Goal: Check status: Check status

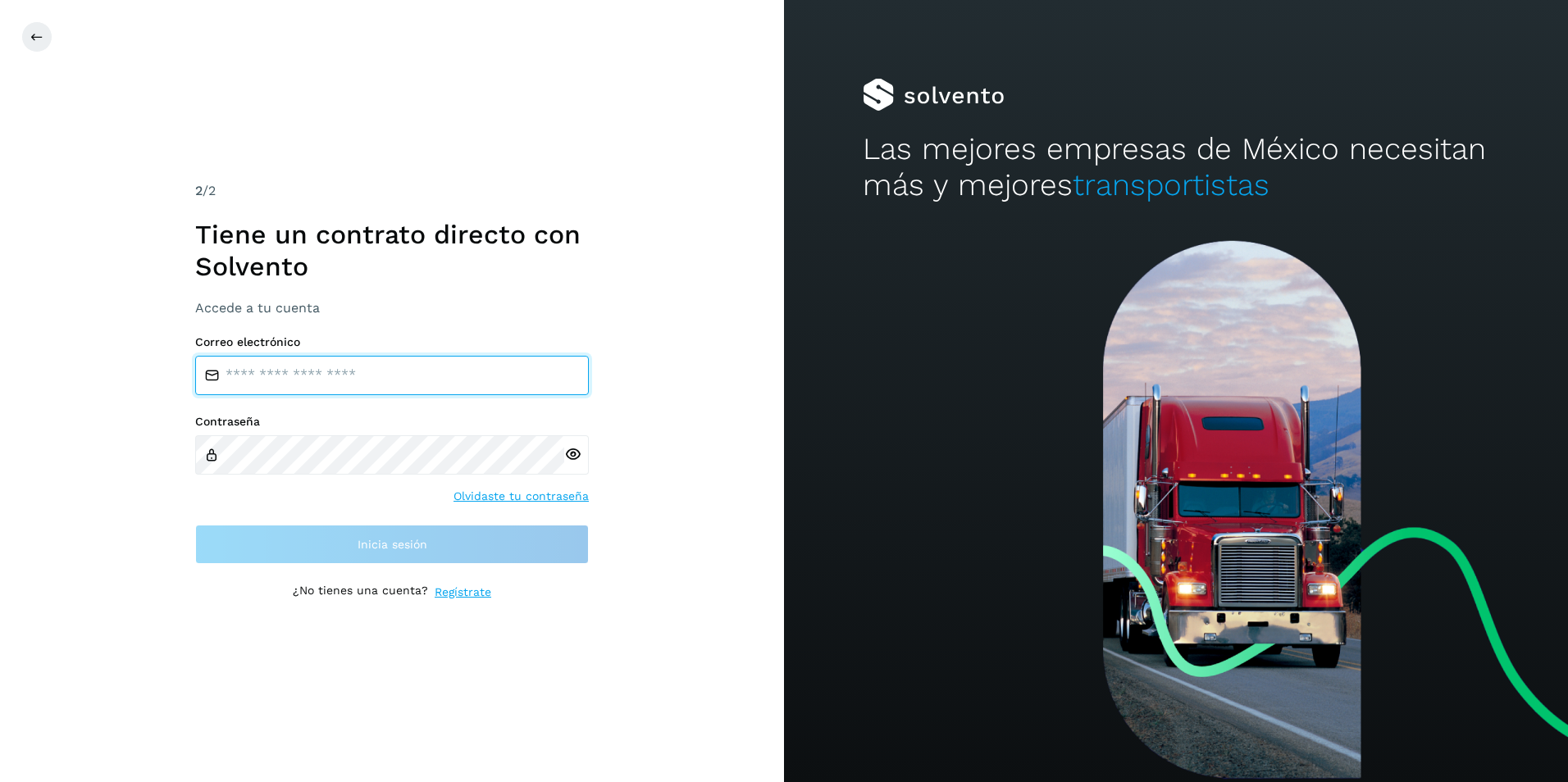
type input "**********"
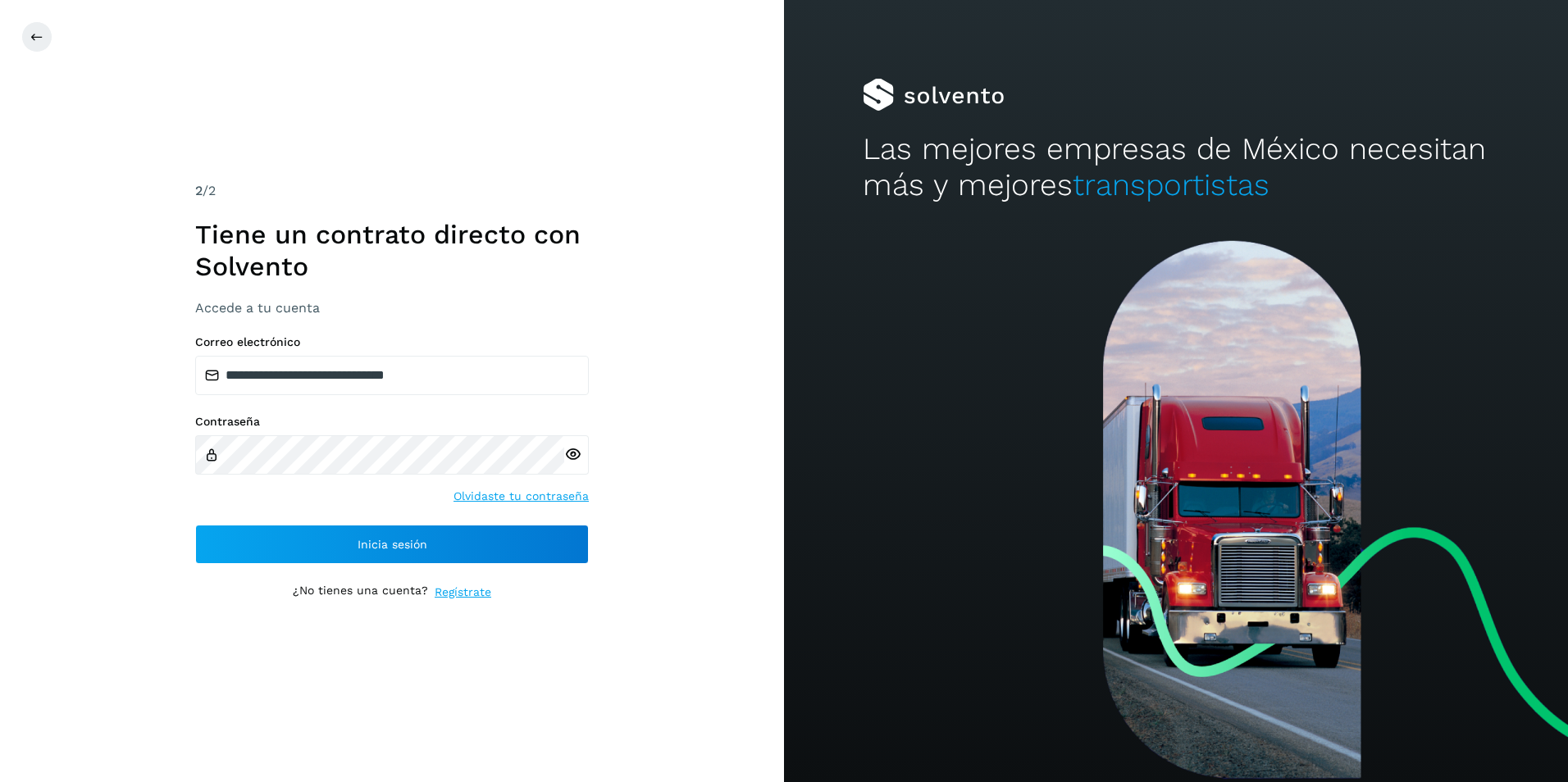
click at [575, 455] on icon at bounding box center [573, 454] width 18 height 18
click at [44, 42] on button at bounding box center [36, 36] width 31 height 31
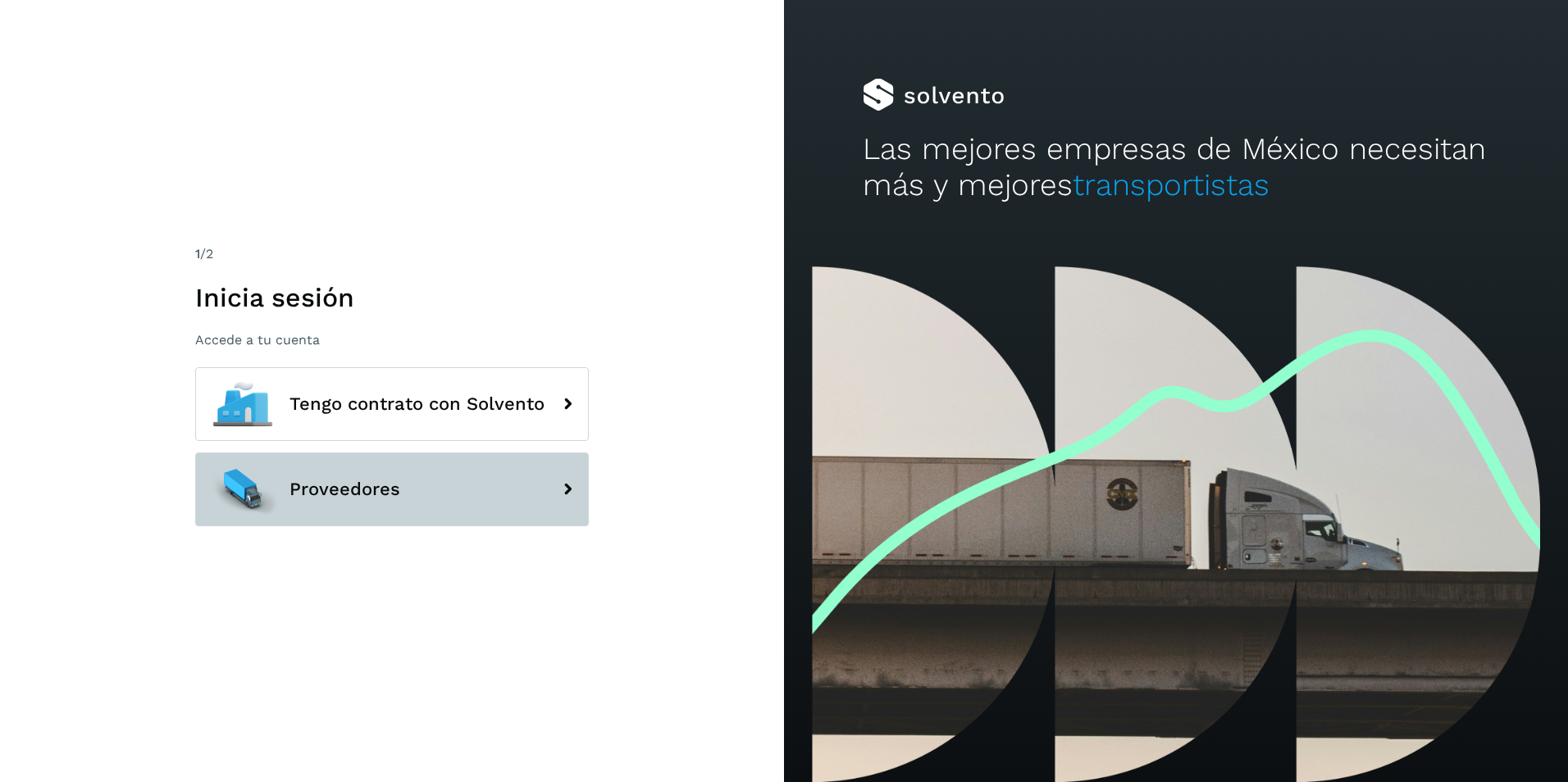
click at [504, 504] on button "Proveedores" at bounding box center [392, 490] width 394 height 74
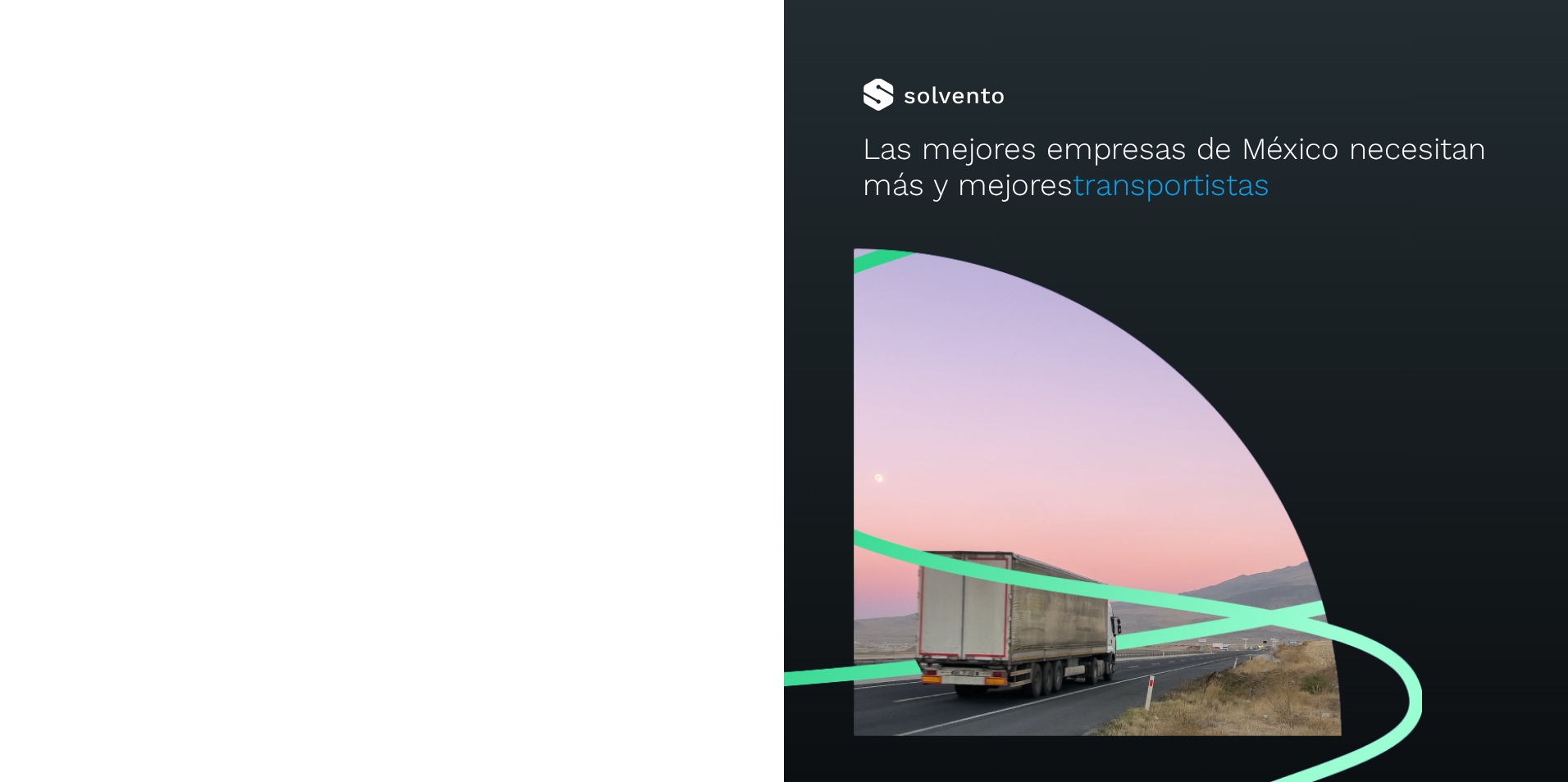
type input "**********"
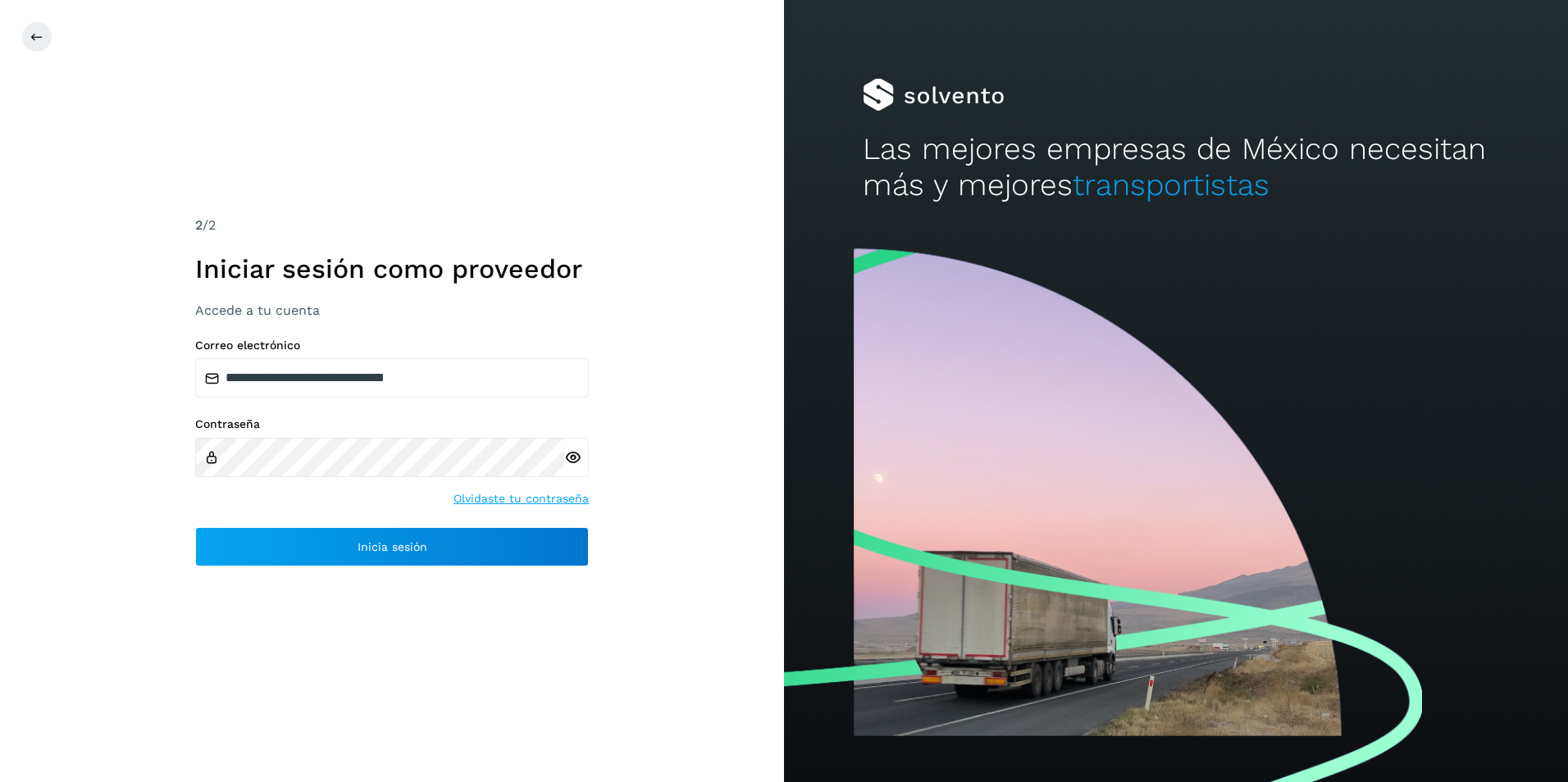
click at [570, 460] on icon at bounding box center [573, 458] width 18 height 18
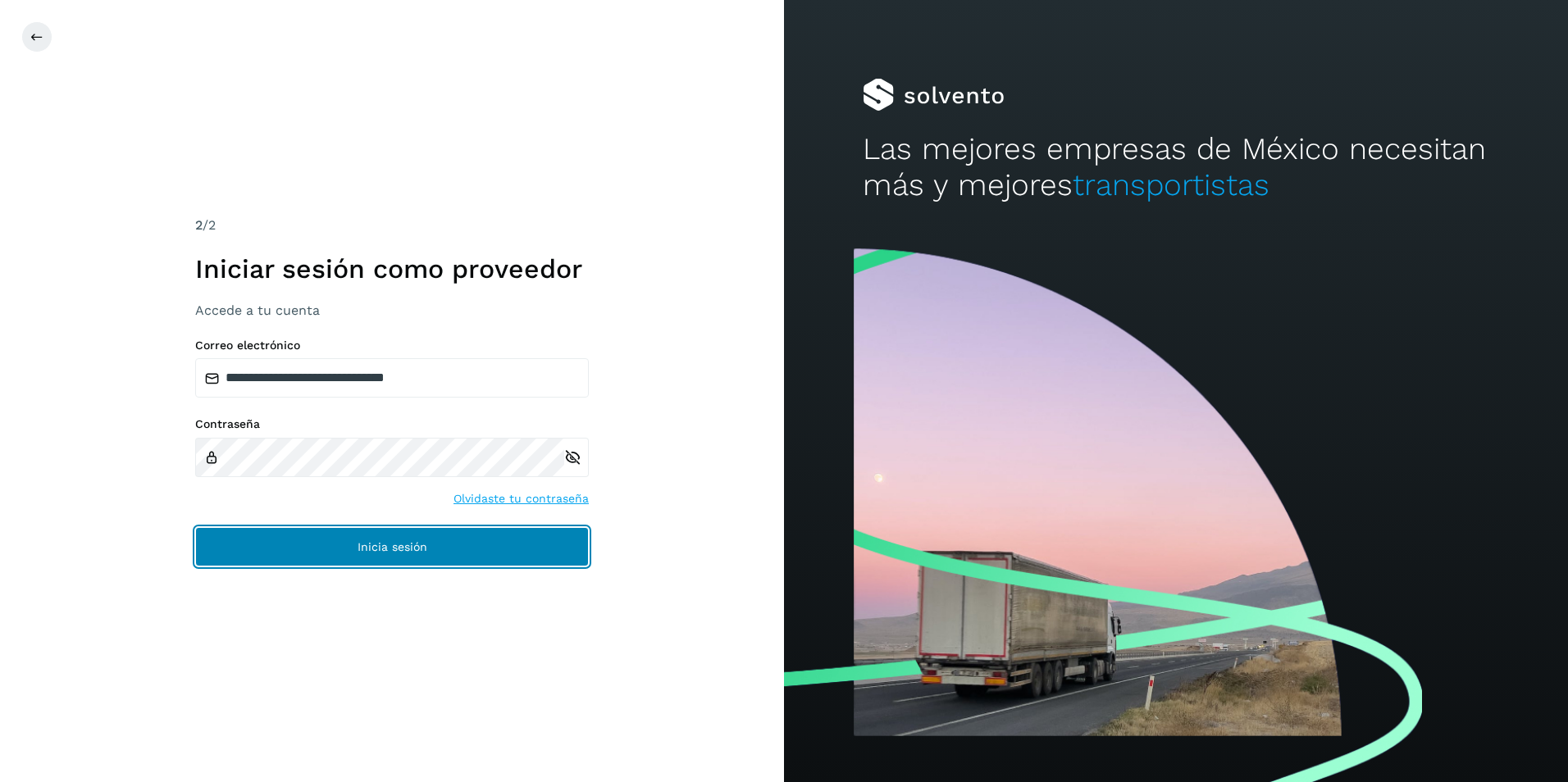
click at [372, 542] on span "Inicia sesión" at bounding box center [392, 546] width 70 height 11
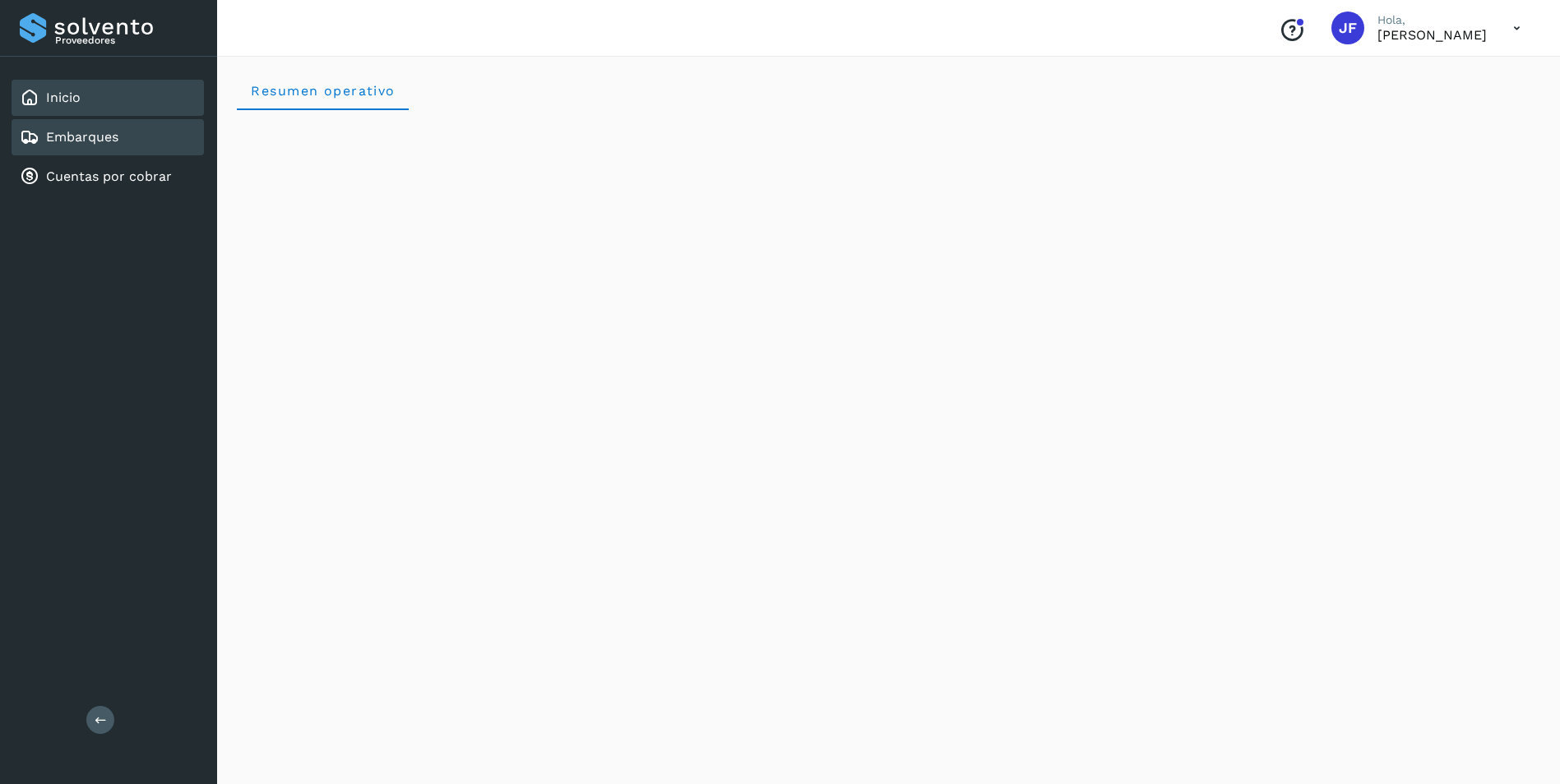
click at [115, 139] on link "Embarques" at bounding box center [82, 137] width 72 height 16
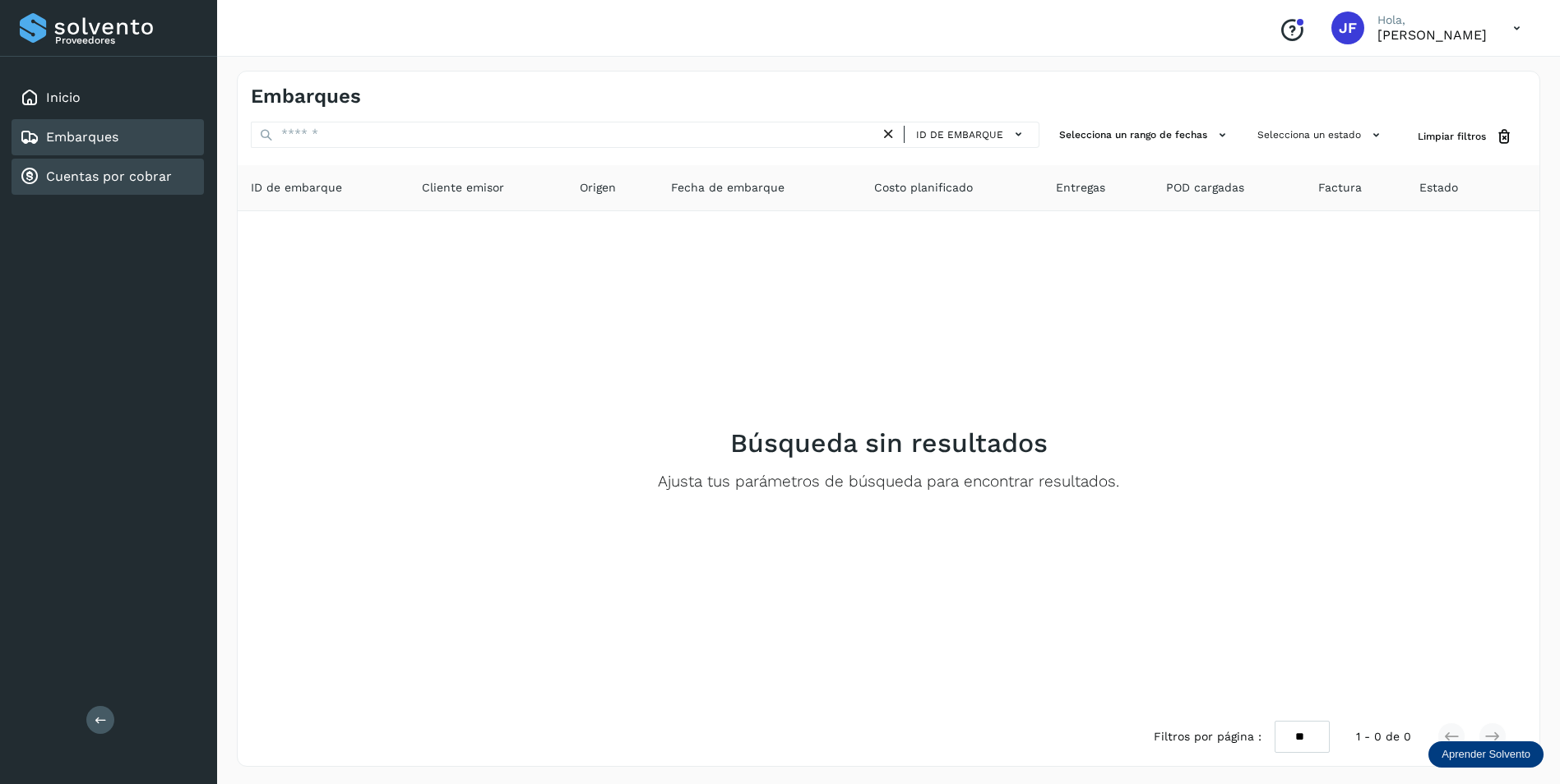
click at [146, 175] on link "Cuentas por cobrar" at bounding box center [109, 177] width 125 height 16
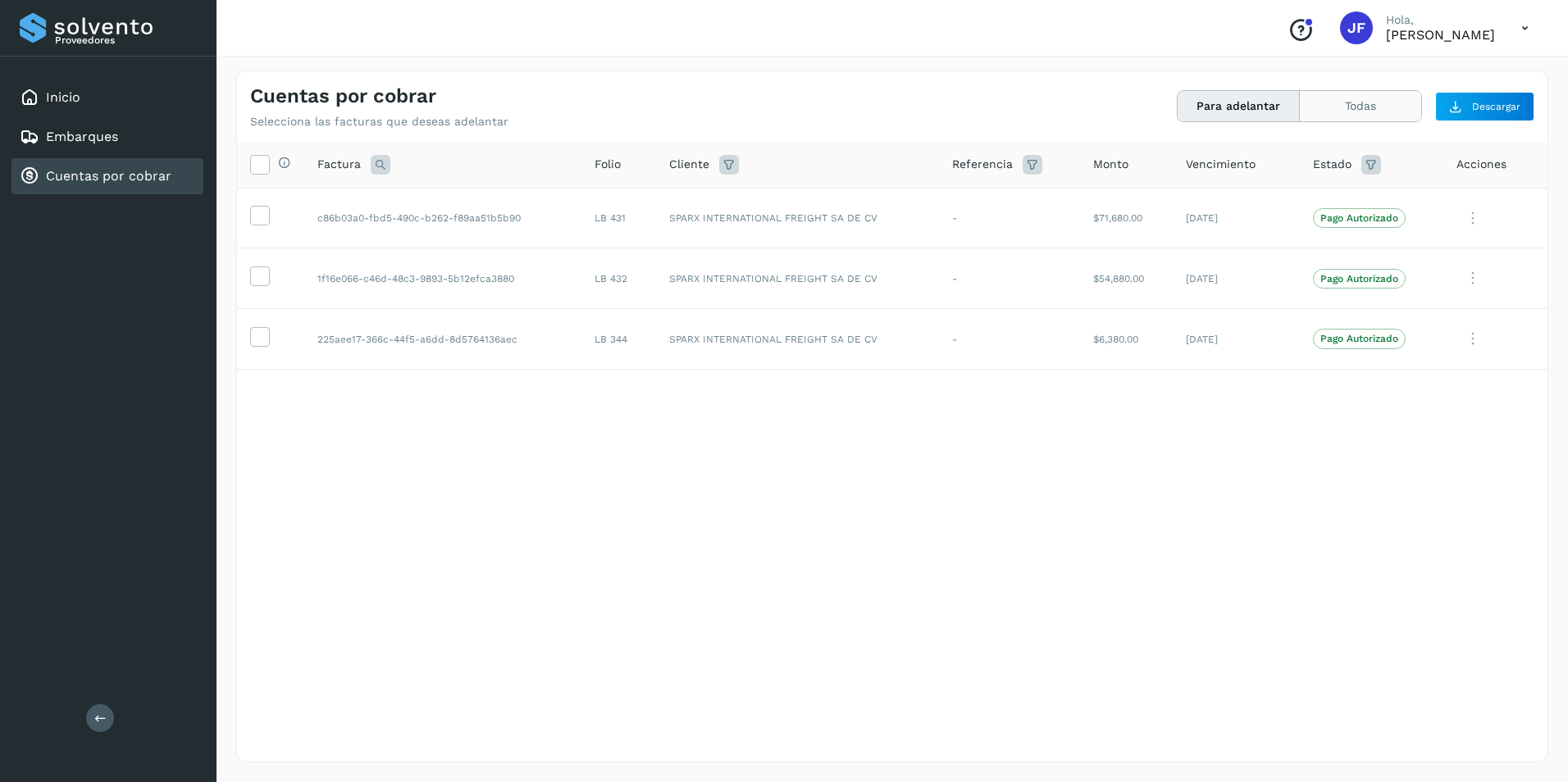
click at [1338, 106] on button "Todas" at bounding box center [1361, 106] width 122 height 30
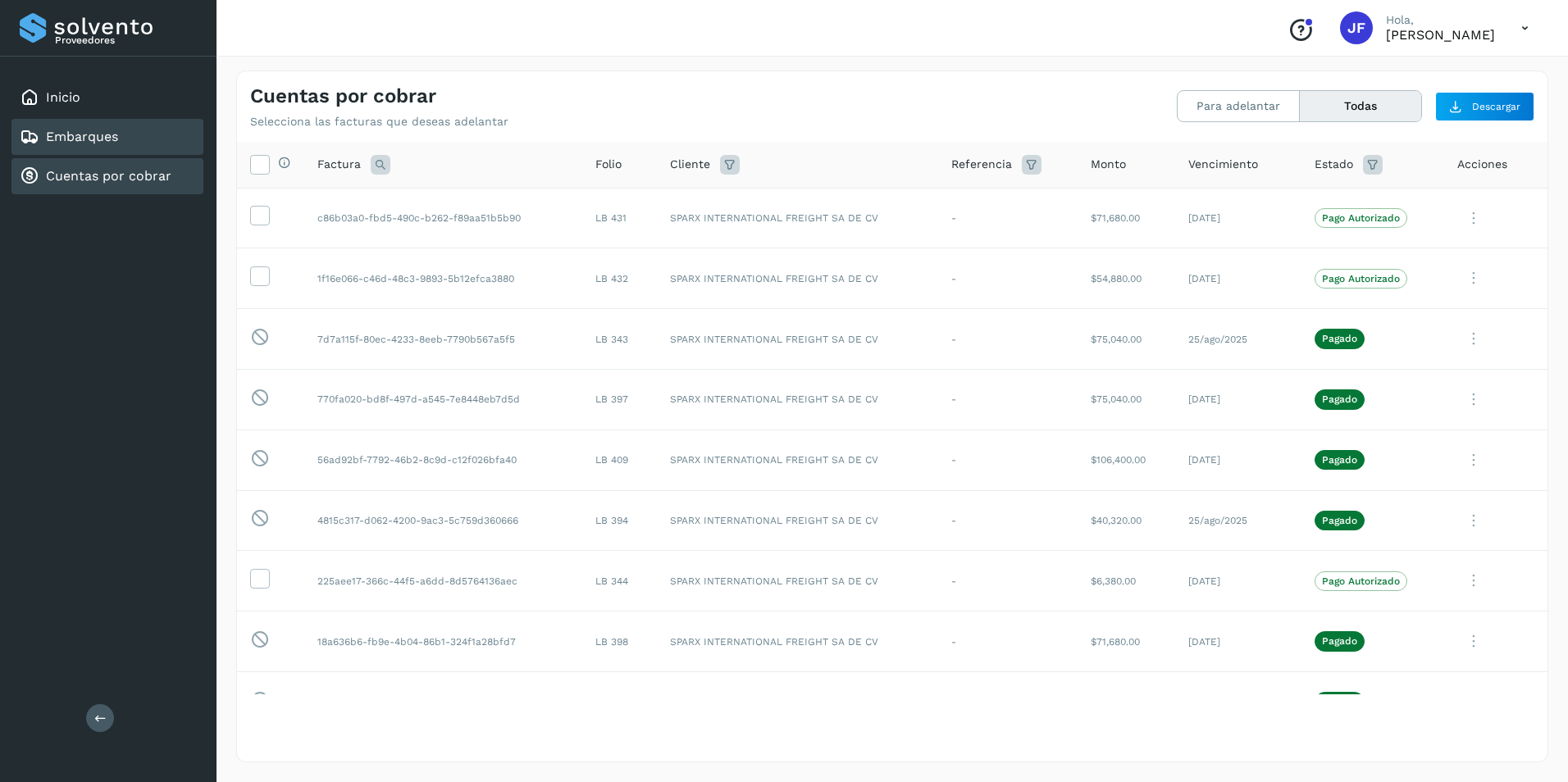
click at [77, 135] on link "Embarques" at bounding box center [82, 136] width 72 height 16
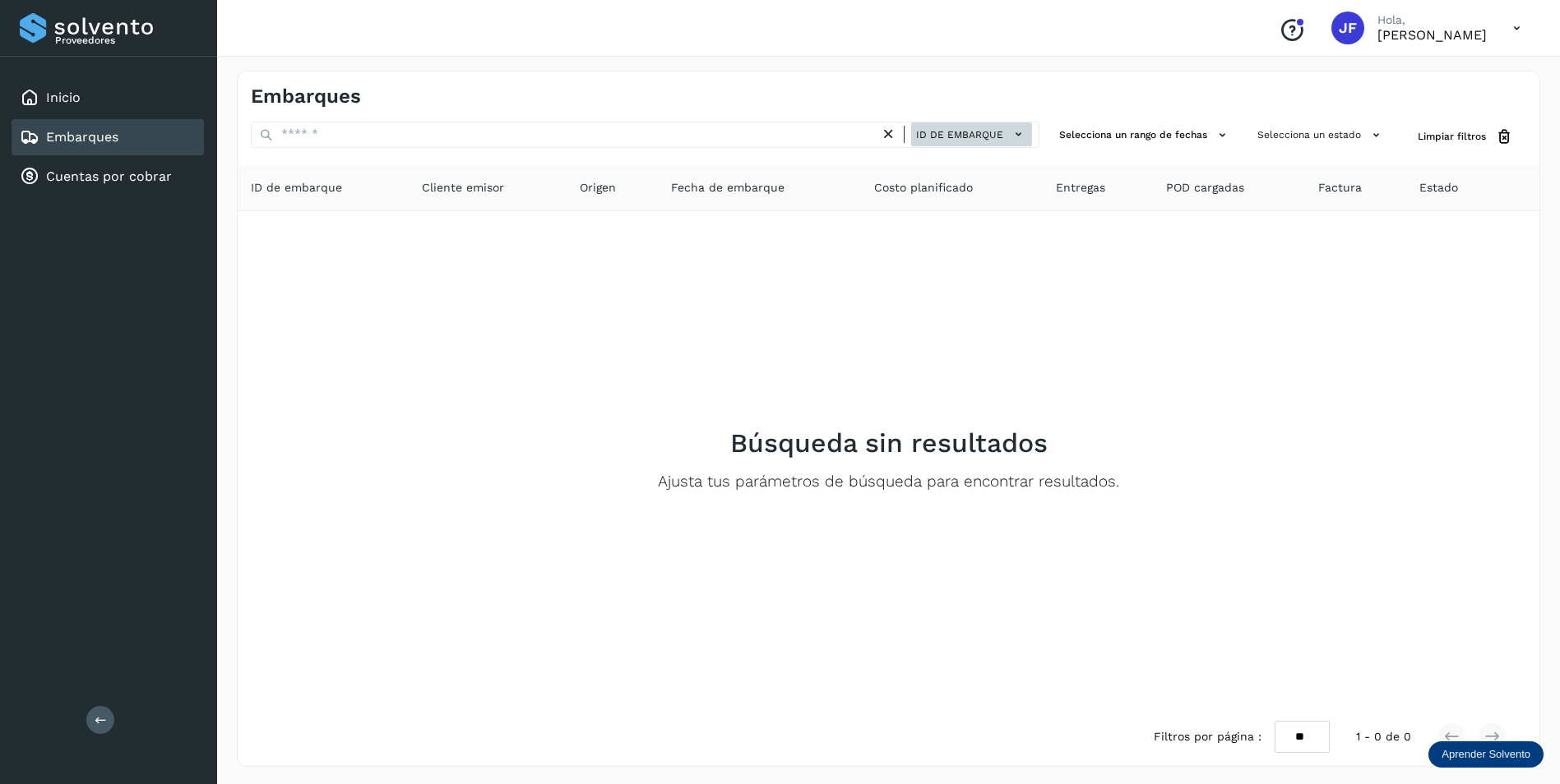
click at [976, 139] on span "ID de embarque" at bounding box center [959, 134] width 87 height 15
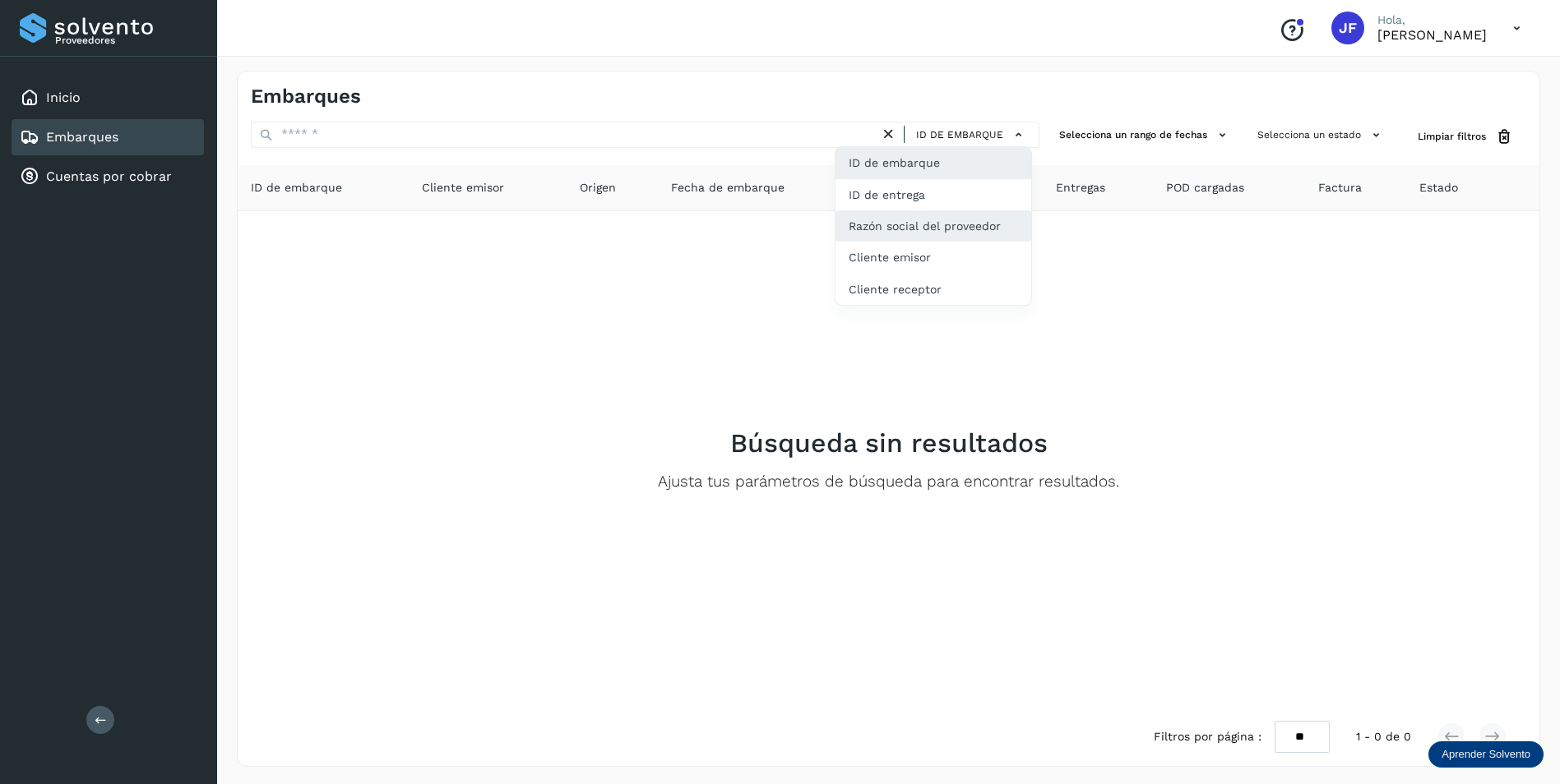
click at [912, 226] on div "Razón social del proveedor" at bounding box center [934, 225] width 196 height 31
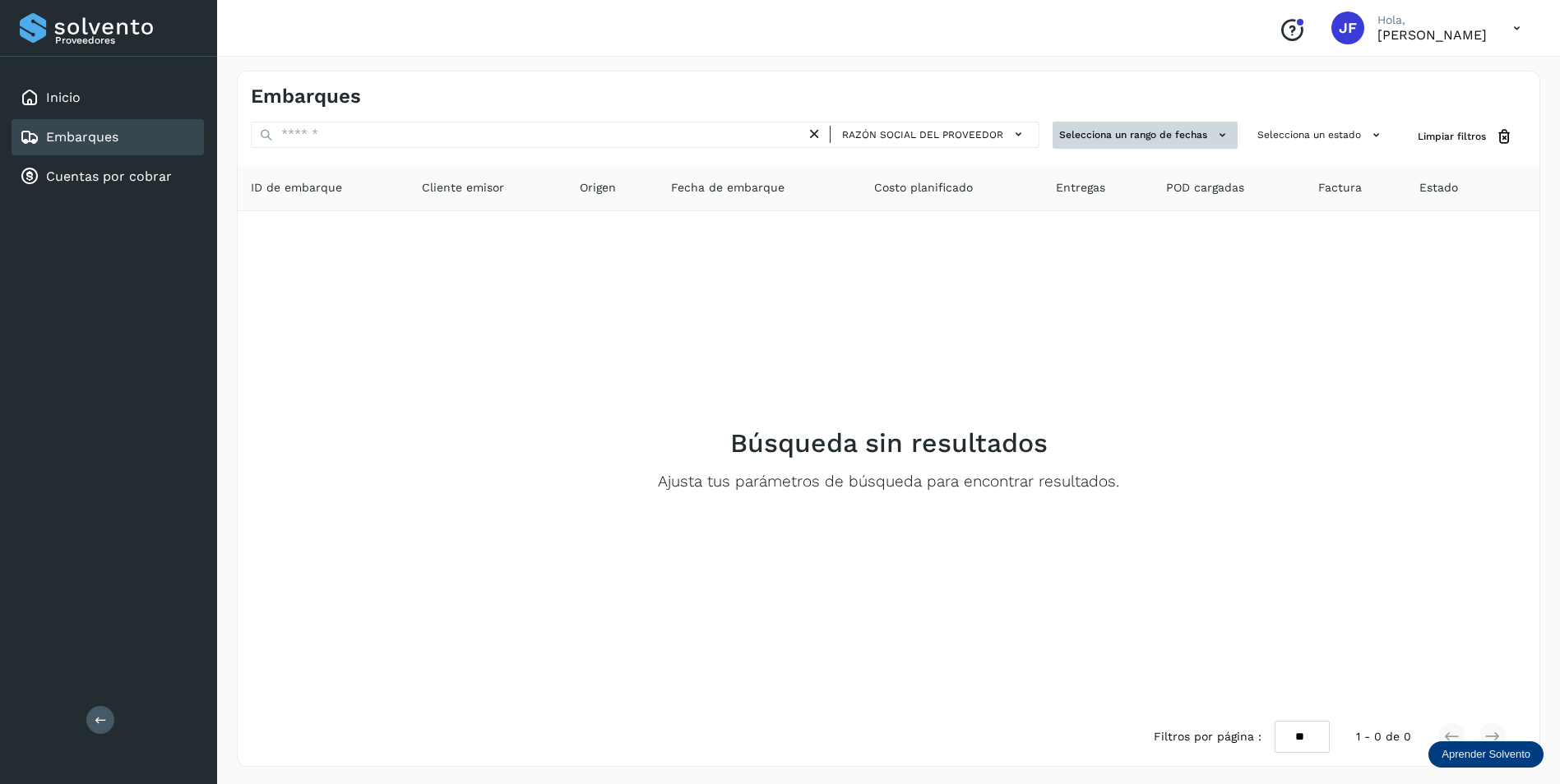
click at [1132, 136] on button "Selecciona un rango de fechas" at bounding box center [1145, 135] width 185 height 27
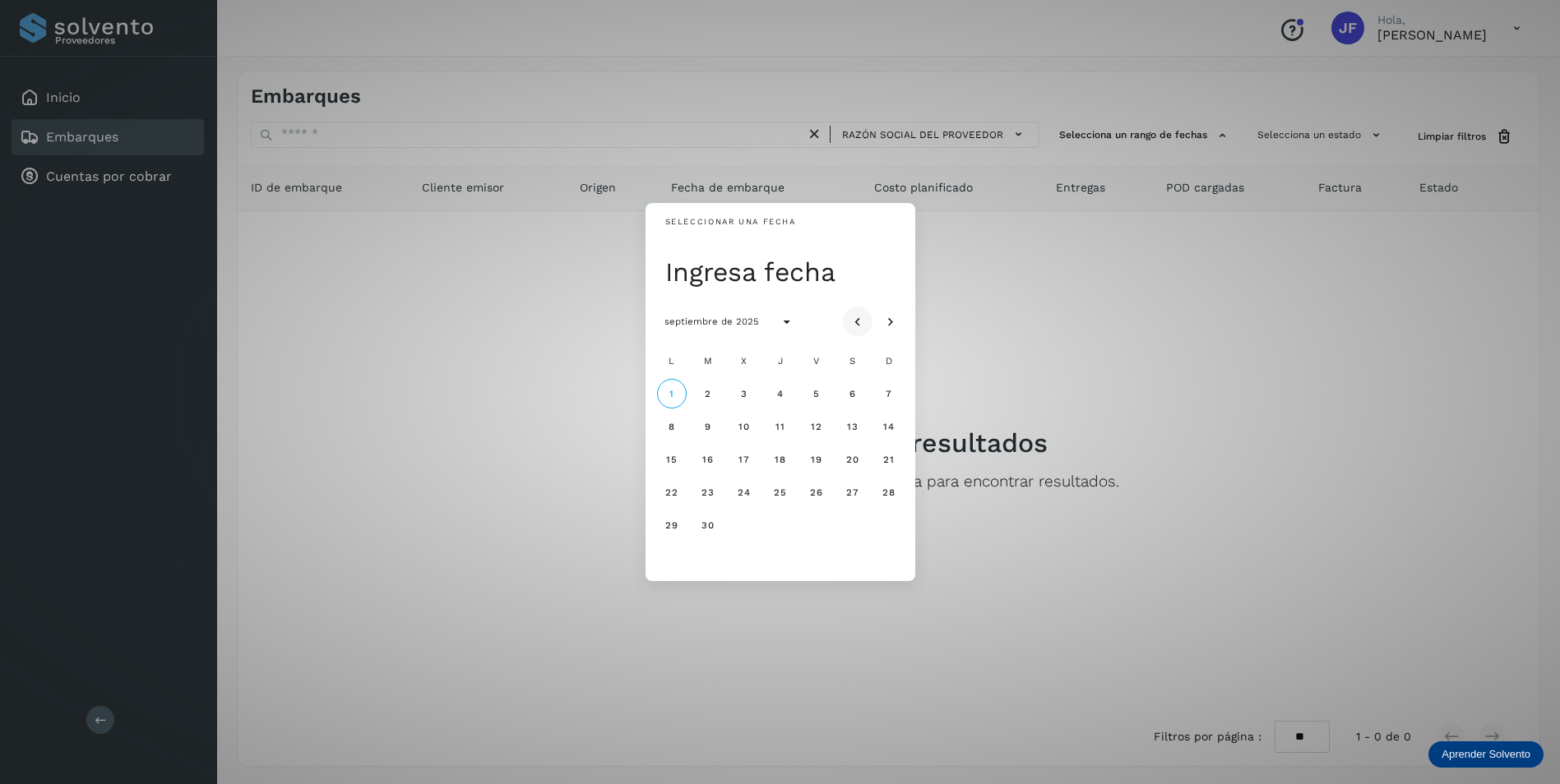
click at [858, 323] on icon "Mes anterior" at bounding box center [858, 322] width 17 height 17
click at [890, 396] on span "1" at bounding box center [889, 393] width 6 height 11
click at [891, 320] on icon "Mes siguiente" at bounding box center [890, 322] width 17 height 17
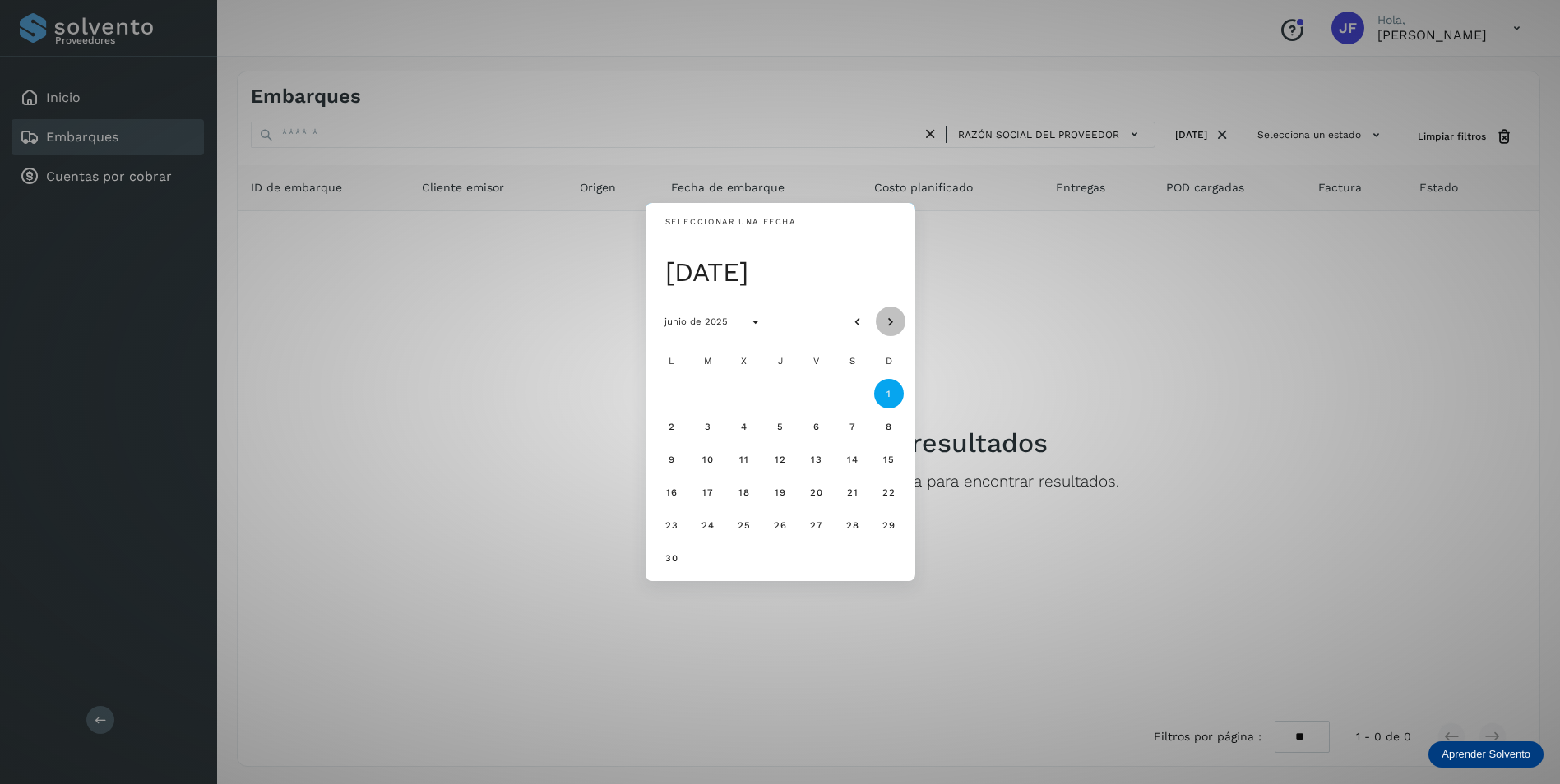
click at [891, 320] on icon "Mes siguiente" at bounding box center [890, 322] width 17 height 17
click at [673, 398] on span "1" at bounding box center [671, 393] width 6 height 11
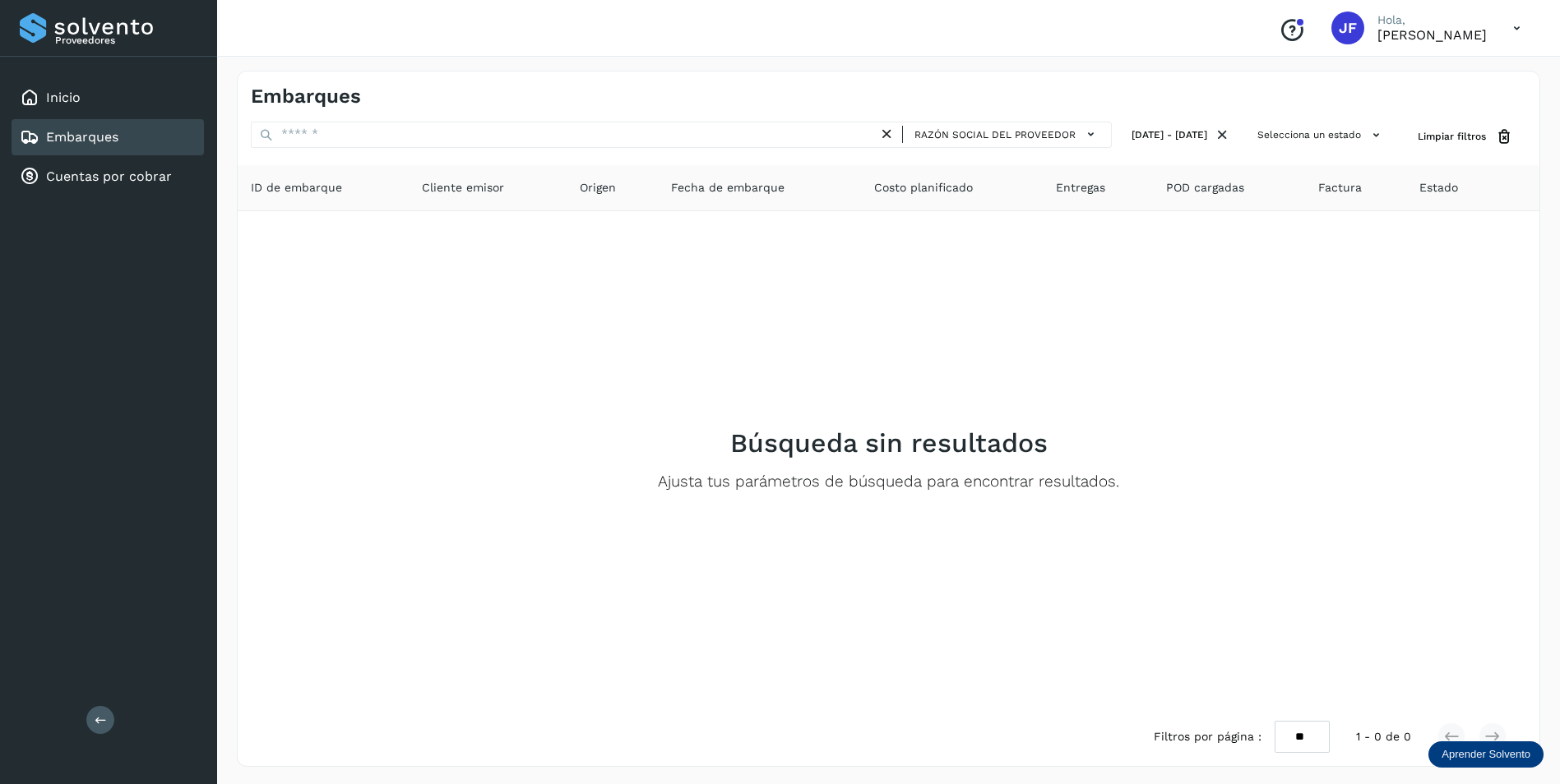
click at [1331, 185] on span "Factura" at bounding box center [1339, 188] width 43 height 18
click at [115, 179] on link "Cuentas por cobrar" at bounding box center [109, 177] width 125 height 16
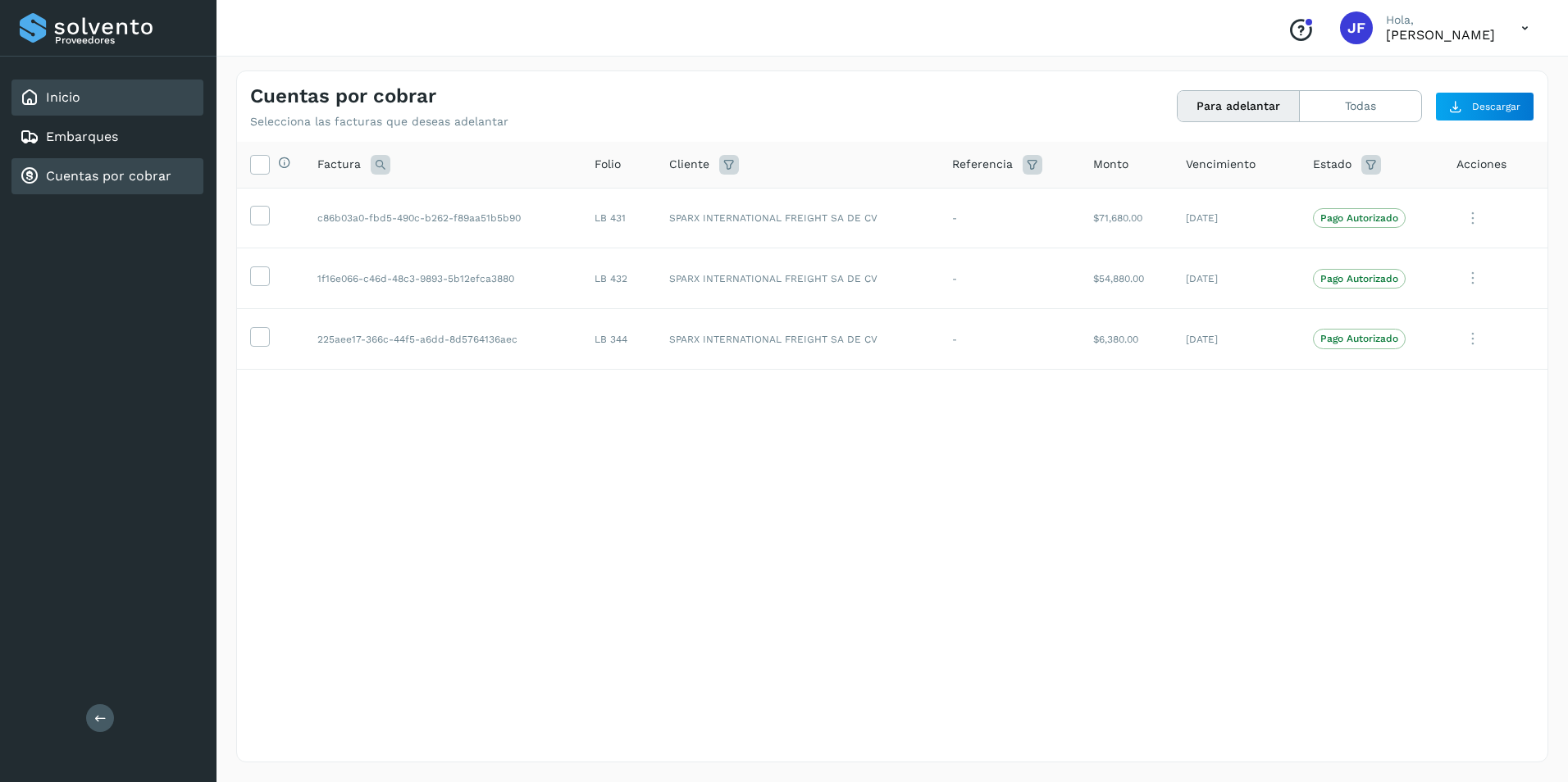
click at [69, 95] on link "Inicio" at bounding box center [63, 97] width 34 height 16
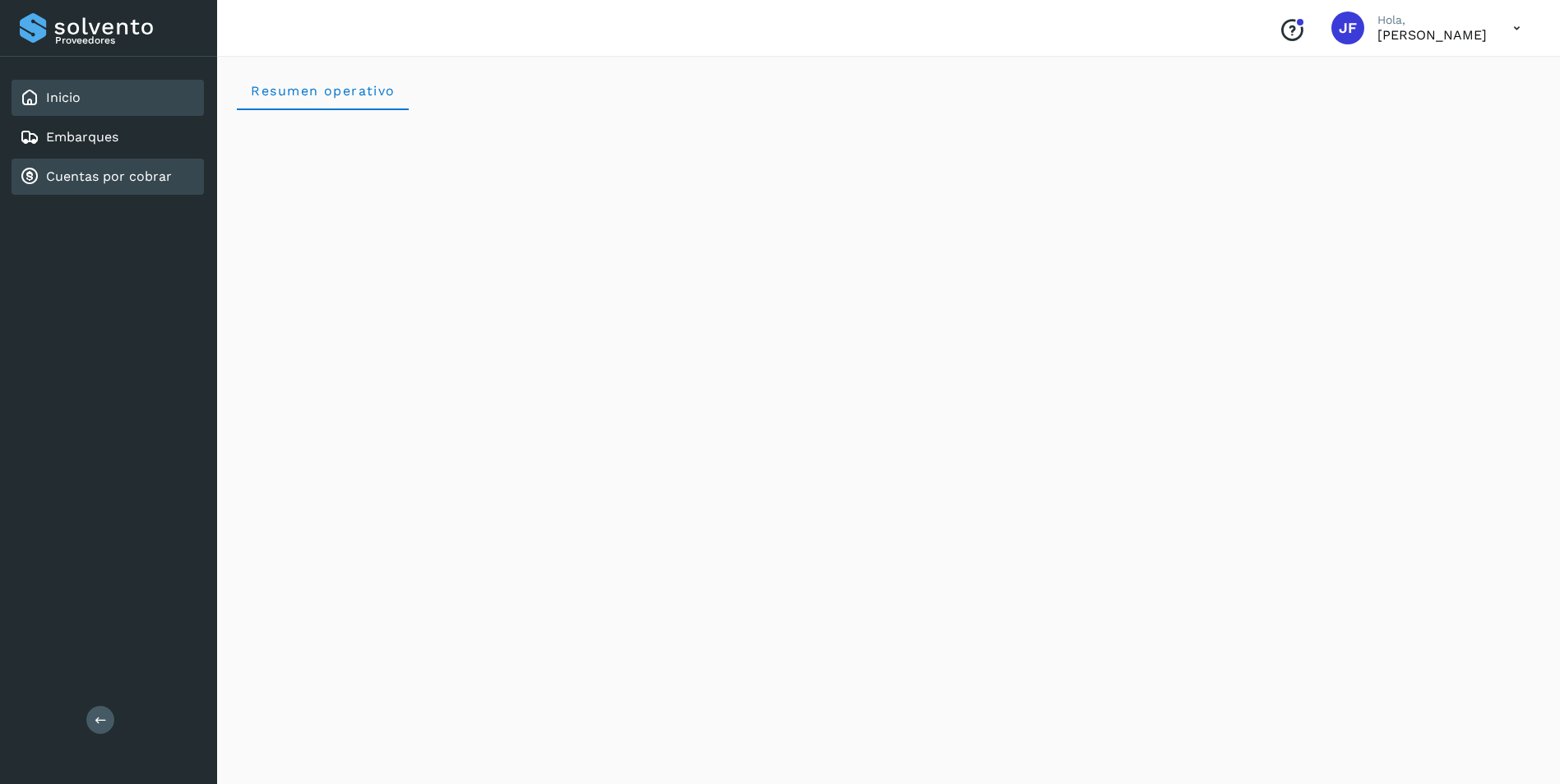
click at [126, 184] on link "Cuentas por cobrar" at bounding box center [109, 177] width 125 height 16
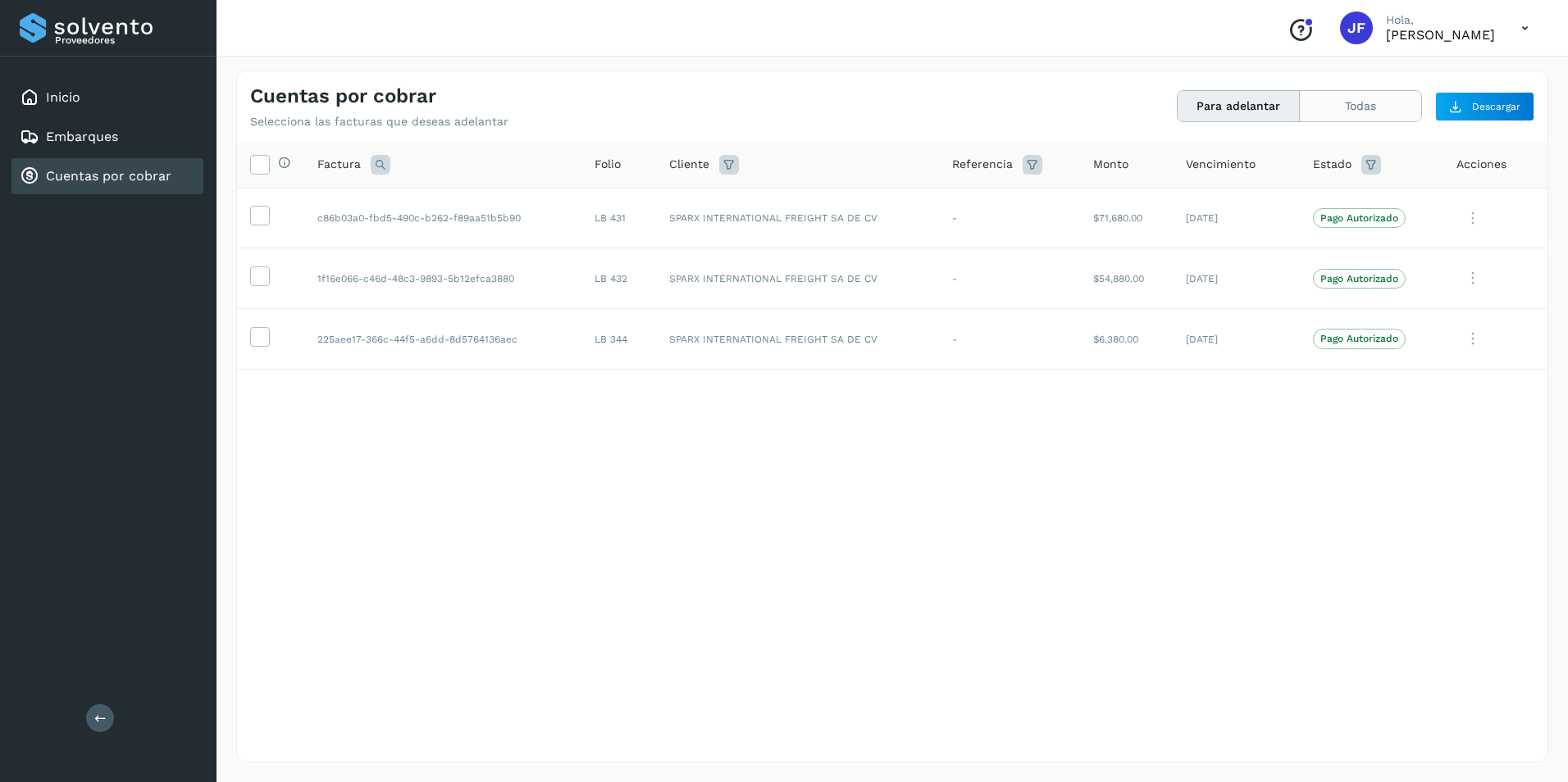
click at [1350, 114] on button "Todas" at bounding box center [1361, 106] width 122 height 30
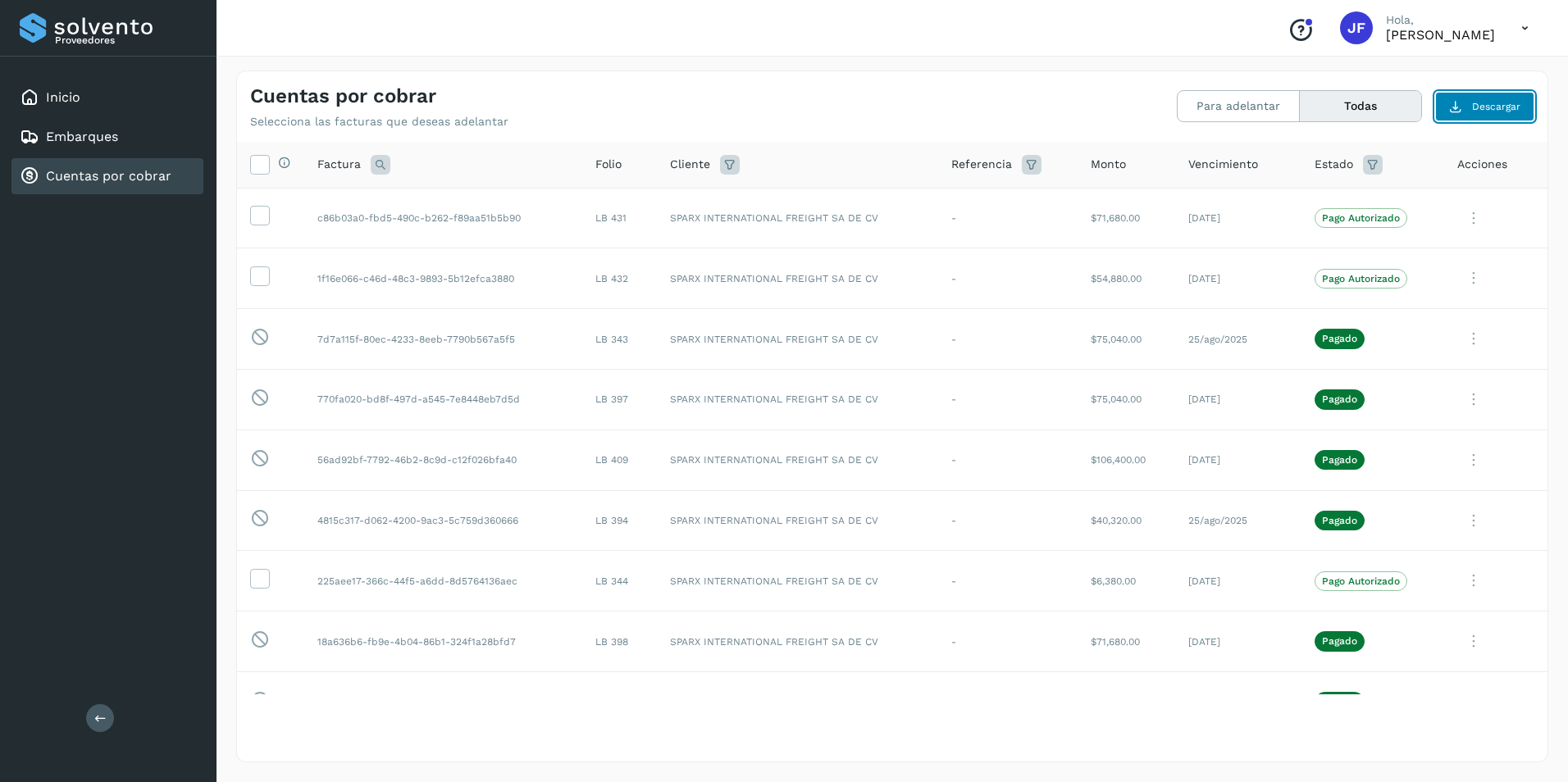
click at [1492, 105] on span "Descargar" at bounding box center [1496, 107] width 48 height 15
click at [1461, 214] on icon at bounding box center [1473, 218] width 33 height 33
click at [1065, 106] on div at bounding box center [784, 391] width 1568 height 782
click at [63, 95] on link "Inicio" at bounding box center [63, 97] width 34 height 16
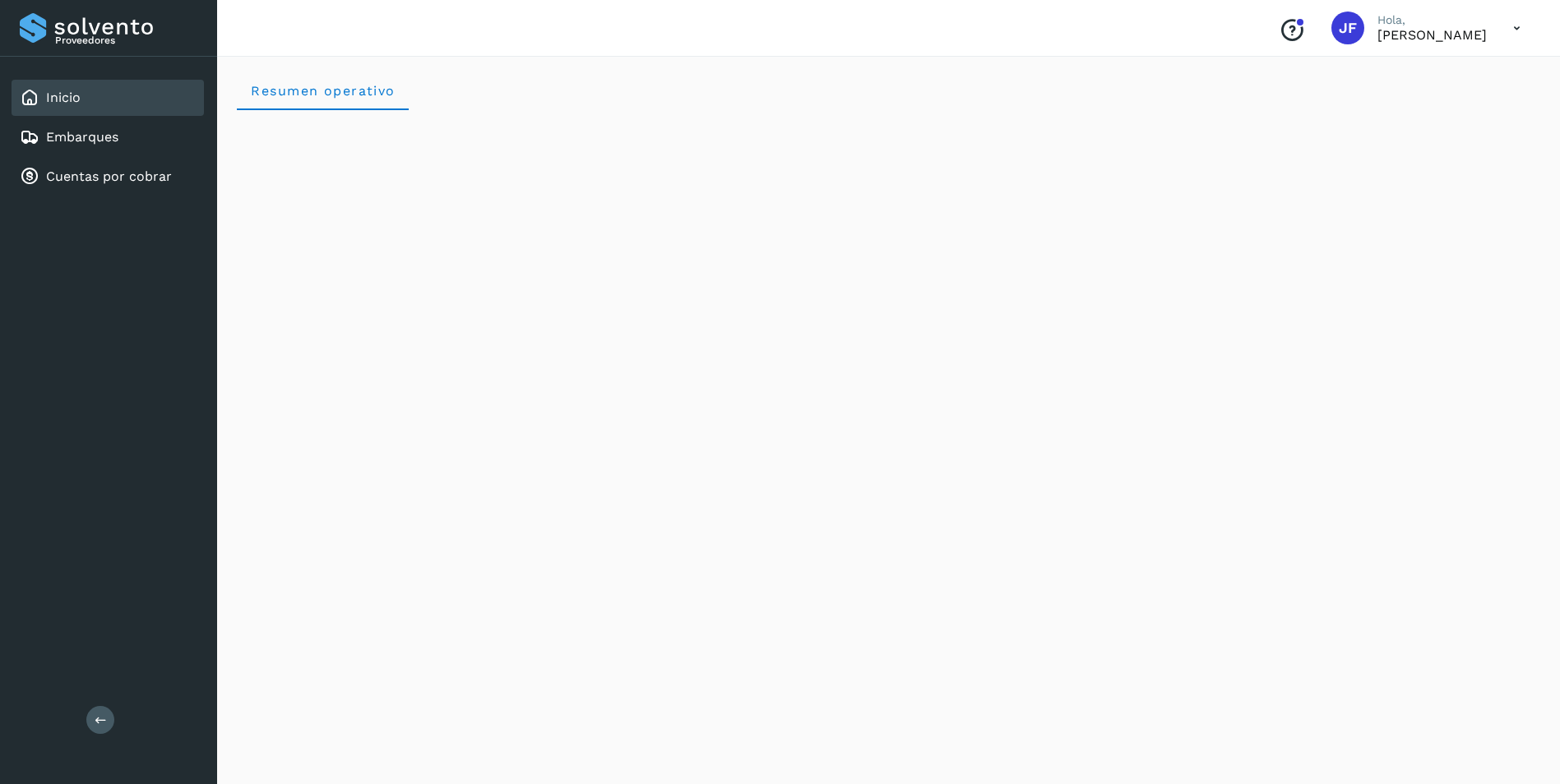
scroll to position [82, 0]
click at [124, 131] on div "Embarques" at bounding box center [108, 137] width 193 height 36
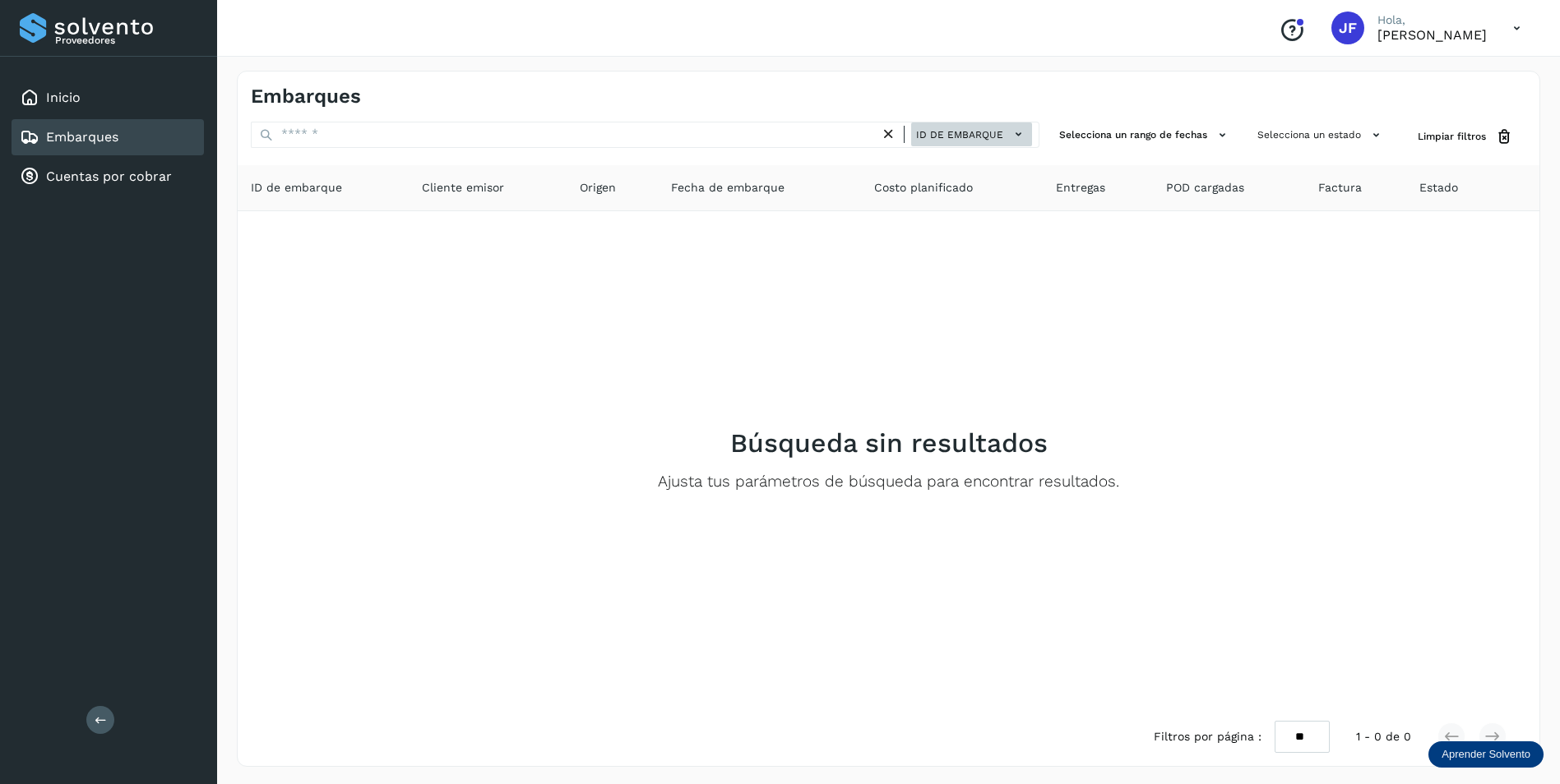
click at [967, 133] on span "ID de embarque" at bounding box center [959, 134] width 87 height 15
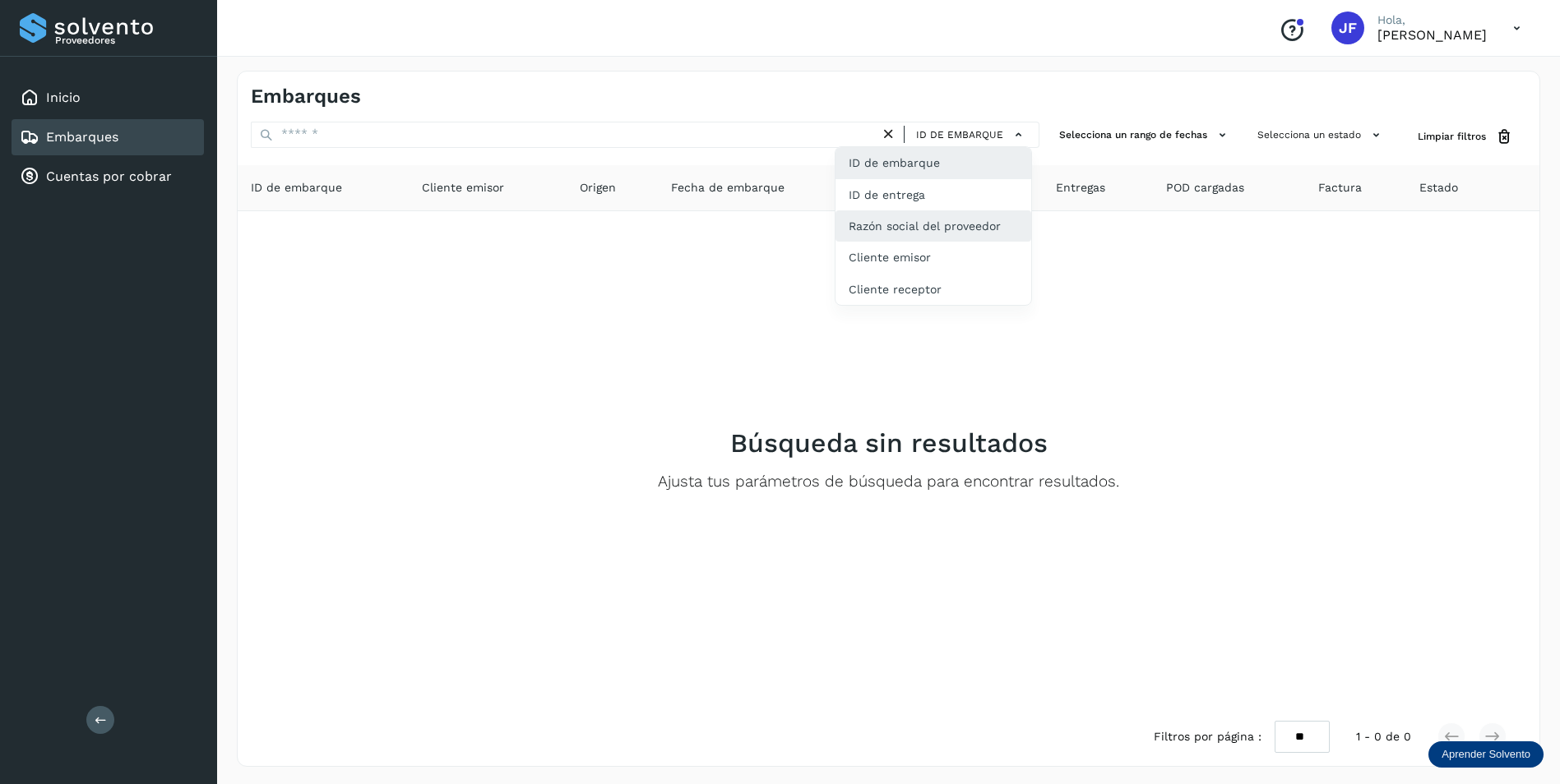
click at [928, 222] on div "Razón social del proveedor" at bounding box center [934, 225] width 196 height 31
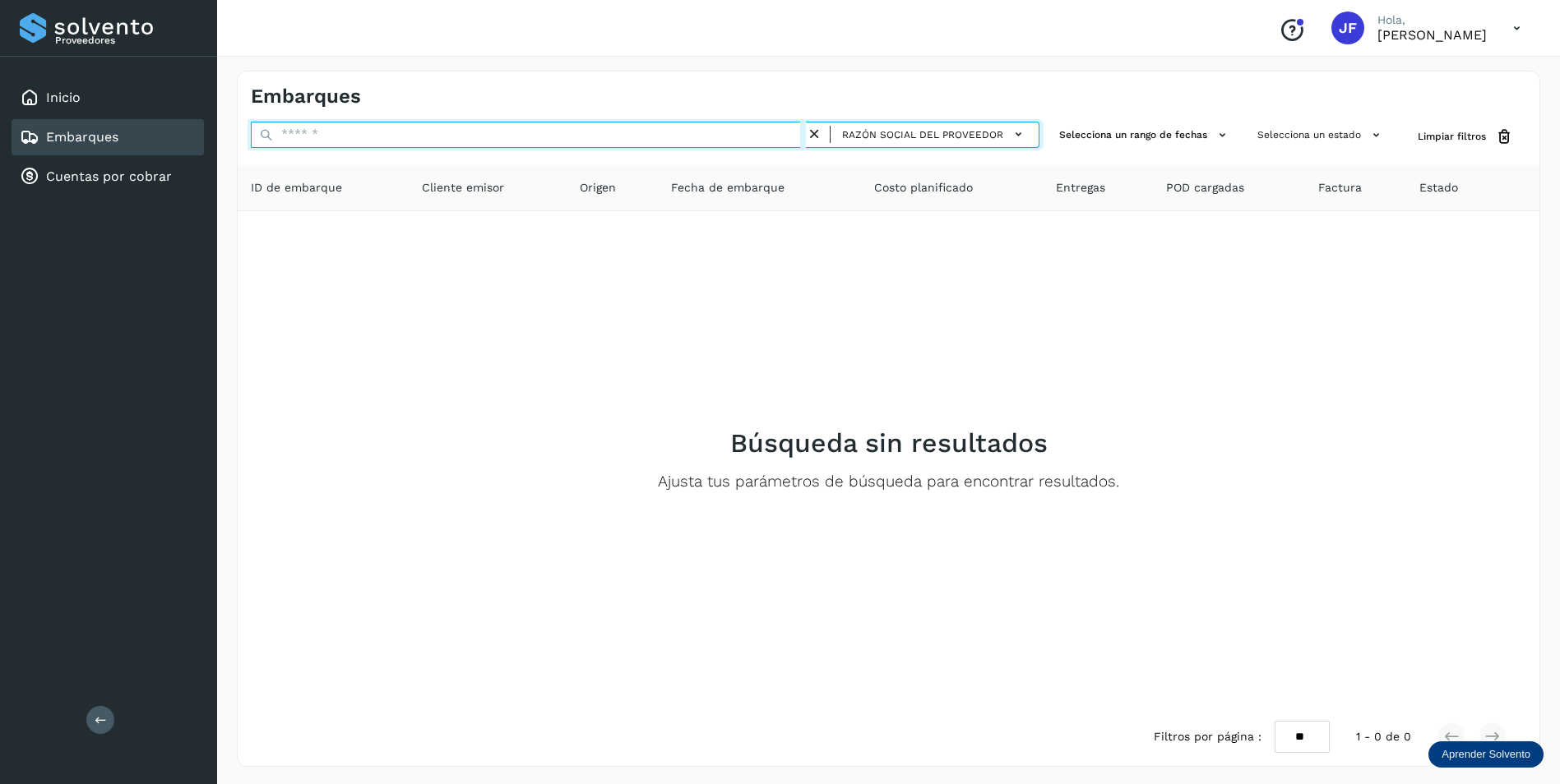
click at [554, 137] on input "text" at bounding box center [528, 135] width 555 height 26
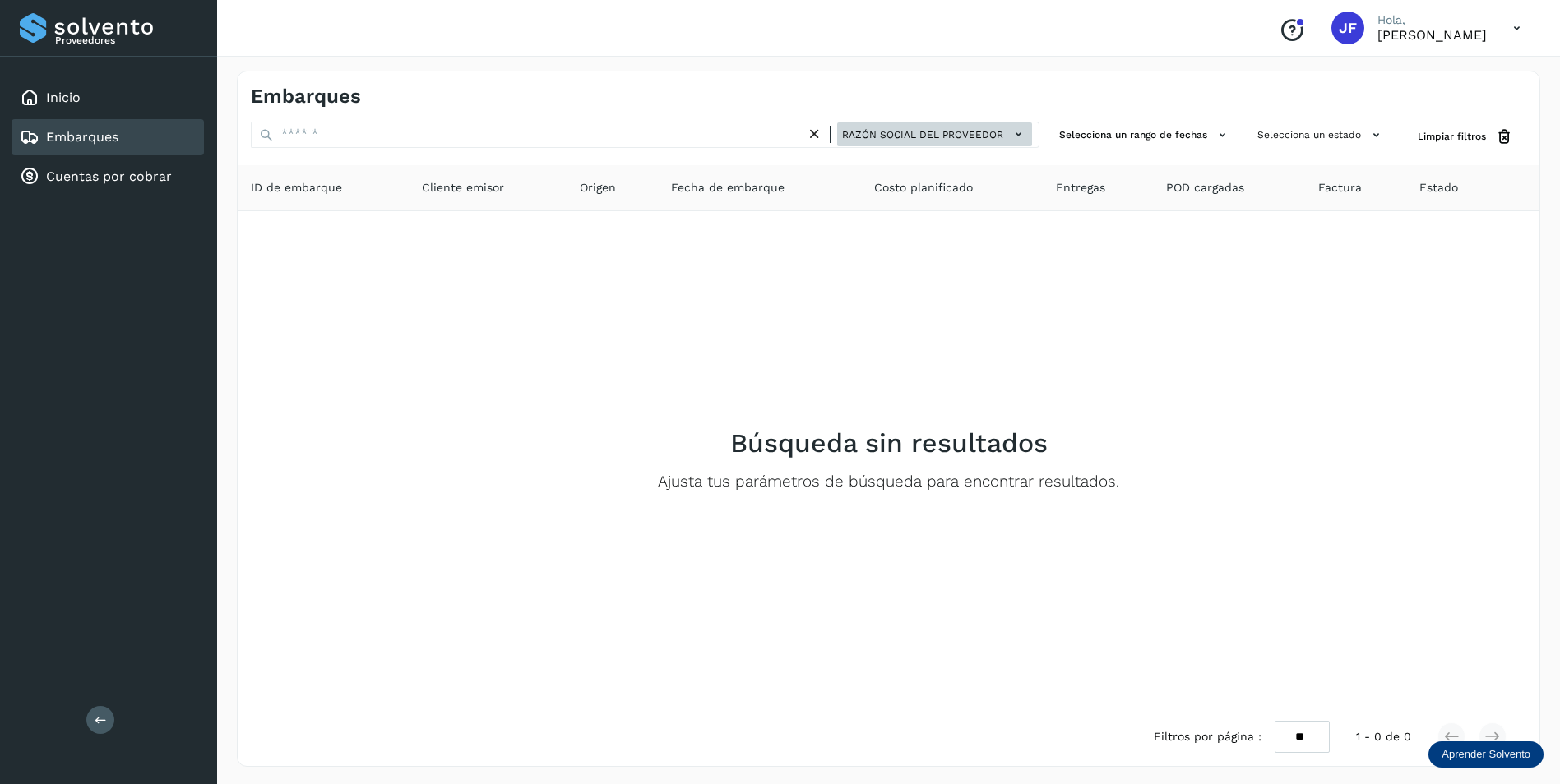
click at [1019, 133] on icon at bounding box center [1019, 134] width 18 height 18
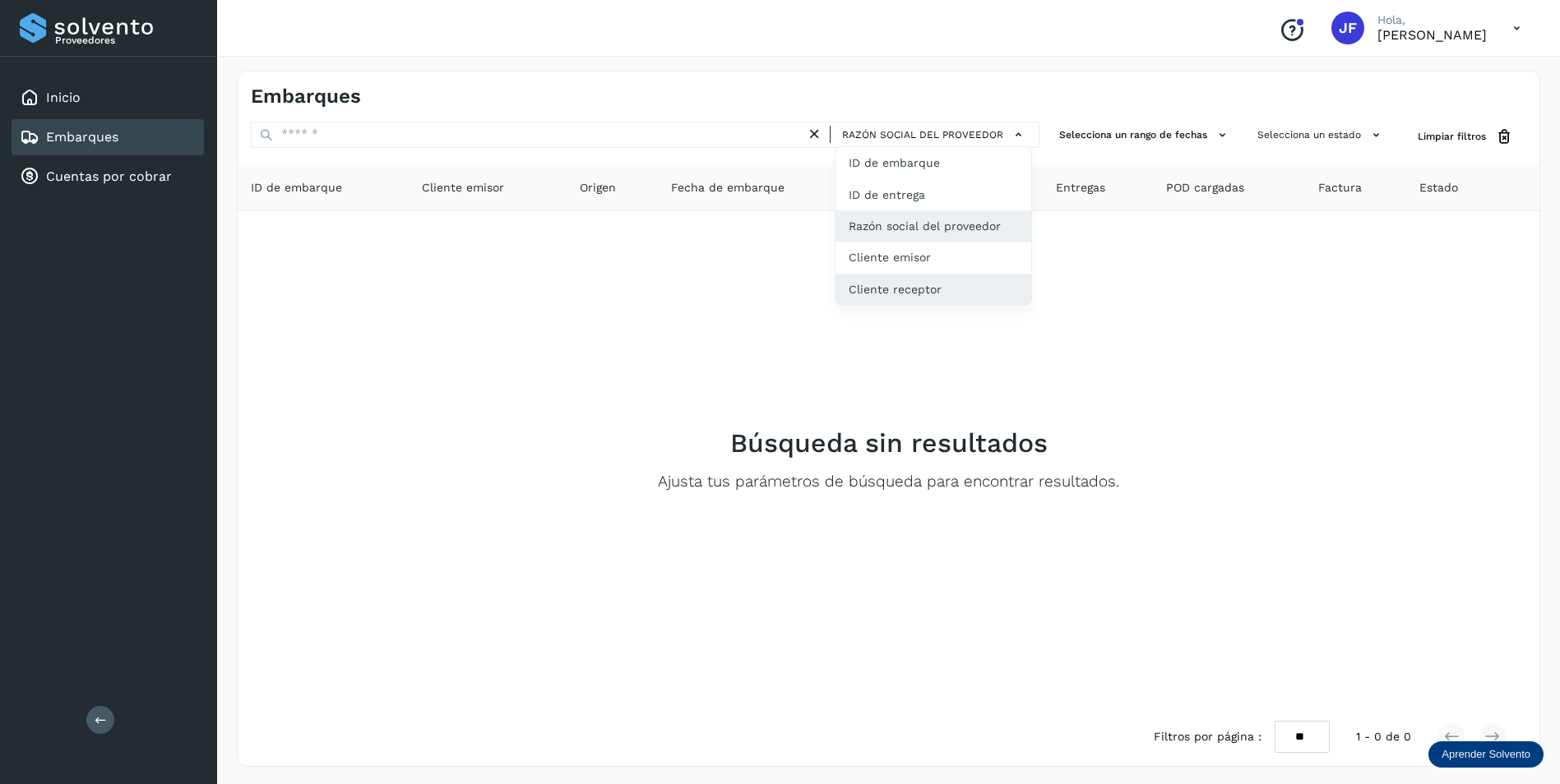
click at [885, 293] on div "Cliente receptor" at bounding box center [934, 289] width 196 height 31
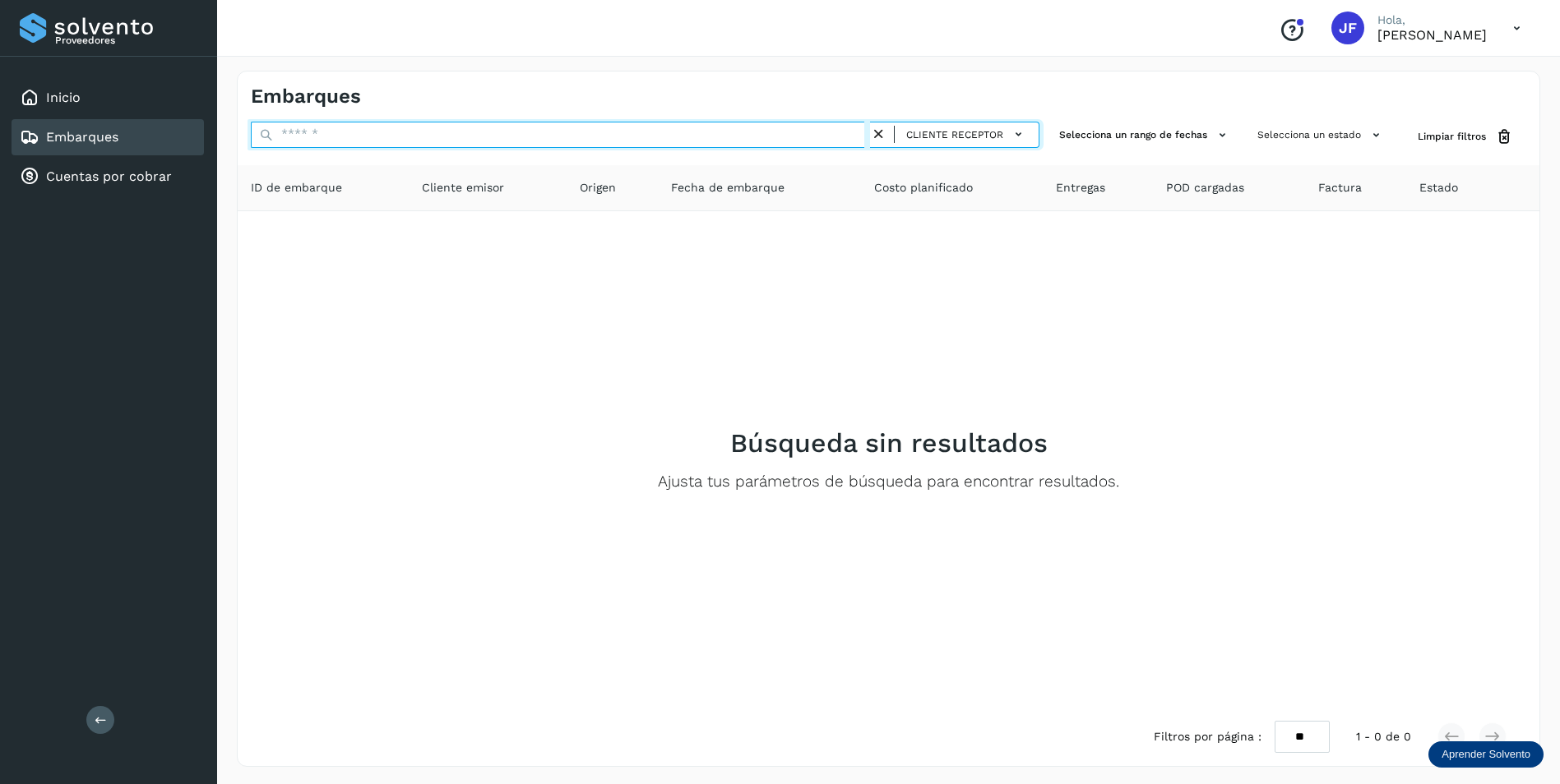
click at [429, 143] on input "text" at bounding box center [560, 135] width 619 height 26
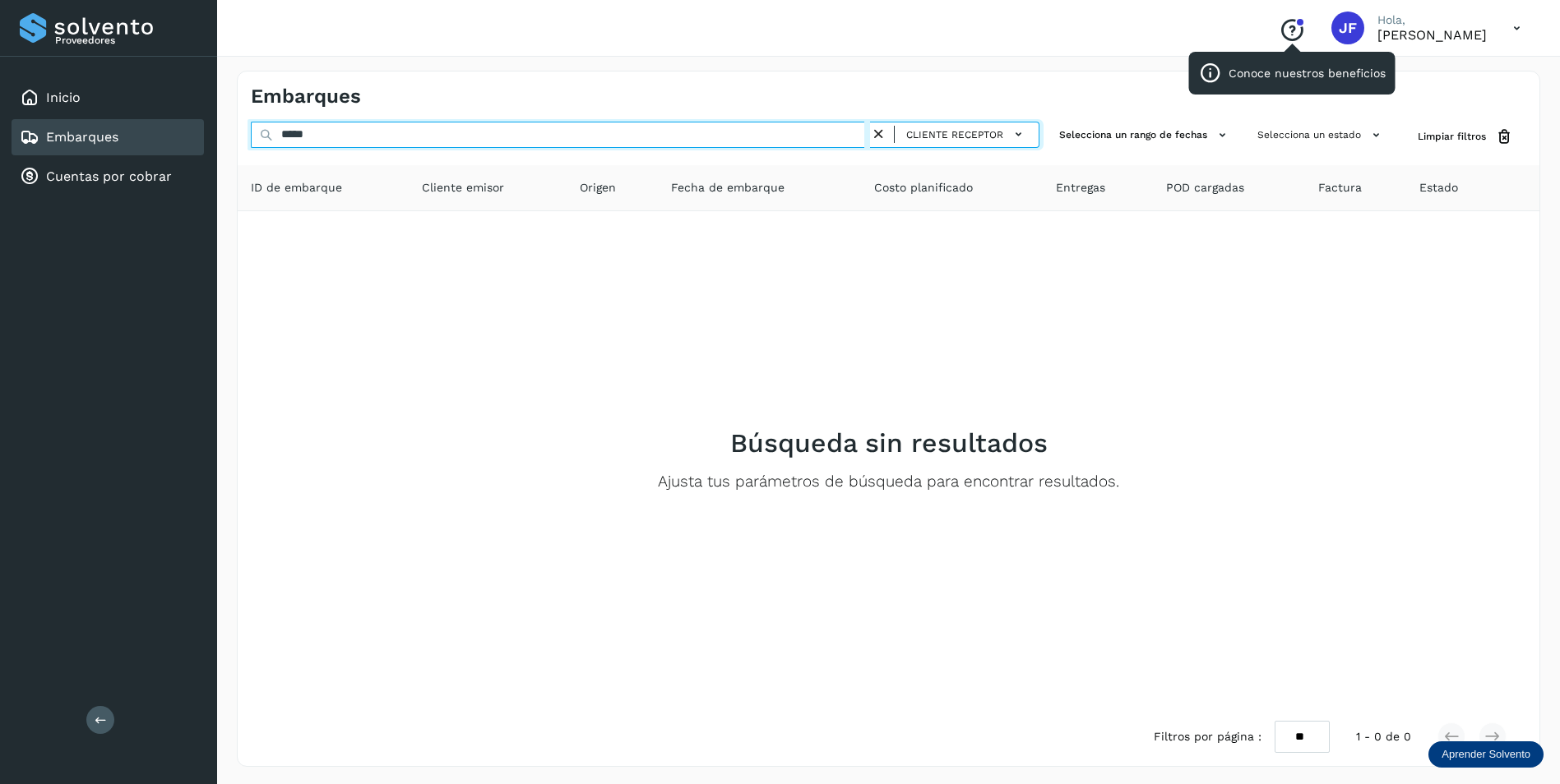
type input "*****"
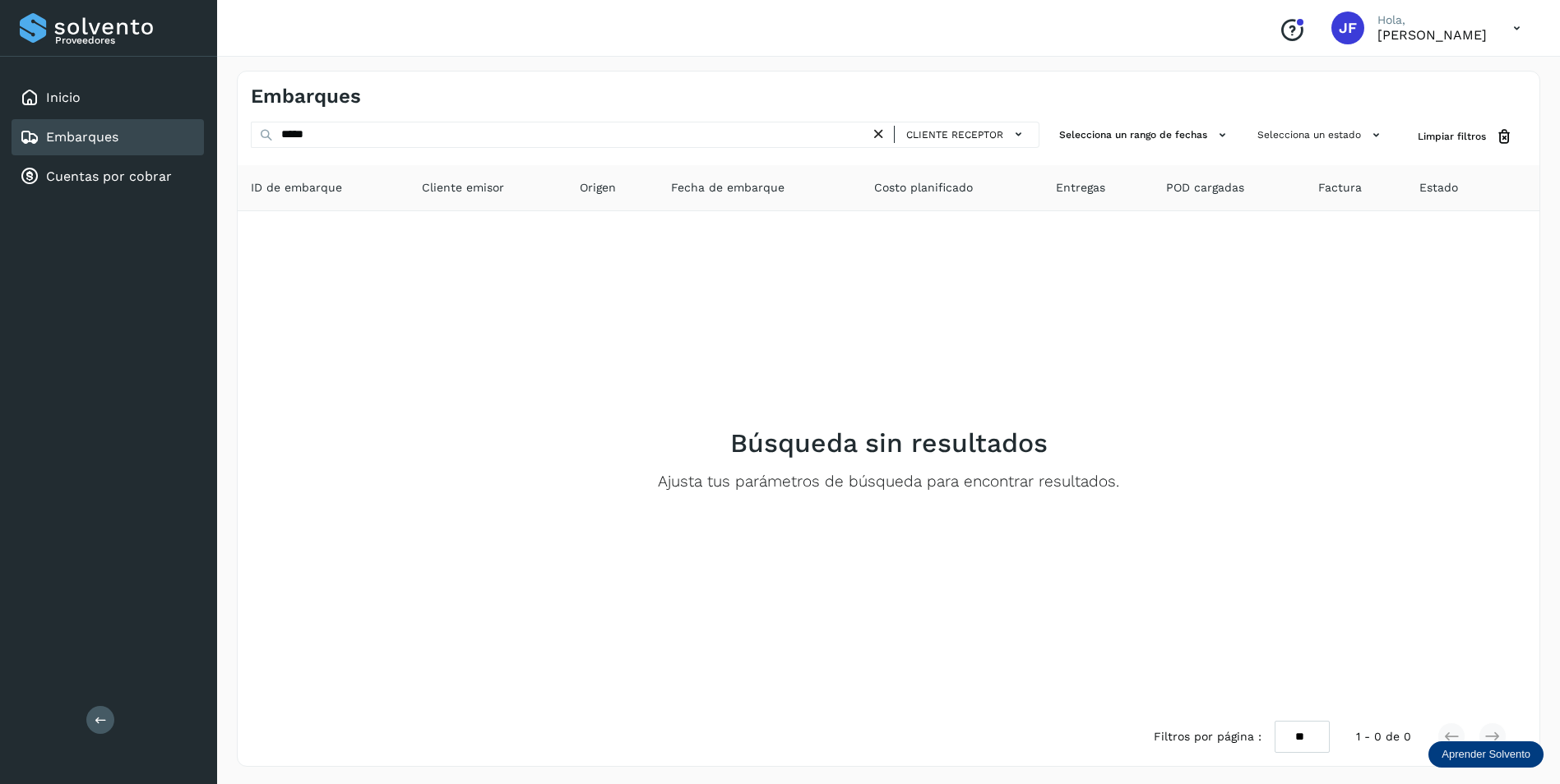
click at [1279, 39] on icon "Conoce nuestros beneficios" at bounding box center [1292, 31] width 27 height 26
click at [64, 185] on div "Cuentas por cobrar" at bounding box center [95, 177] width 152 height 19
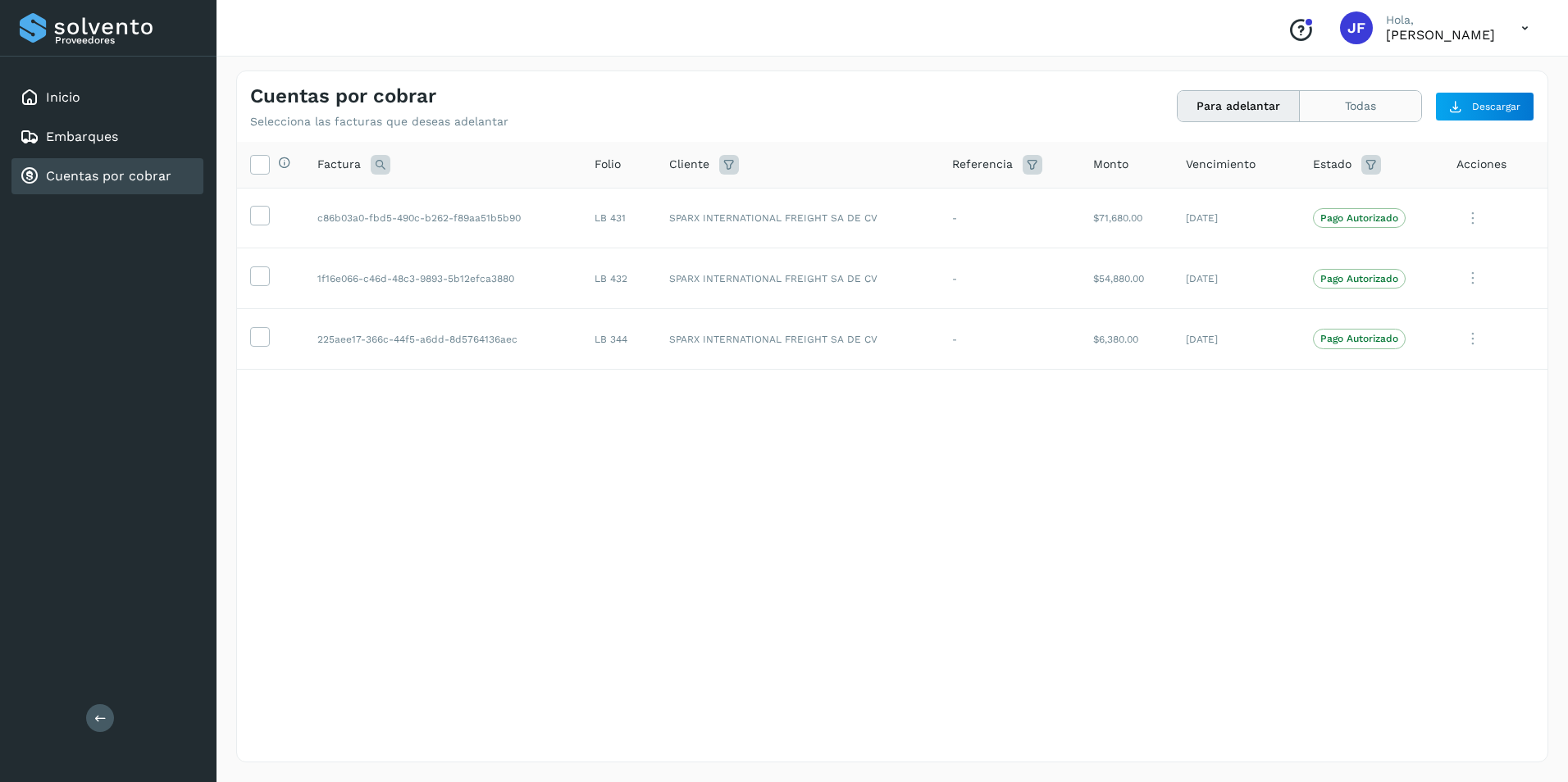
click at [1371, 113] on button "Todas" at bounding box center [1361, 106] width 122 height 30
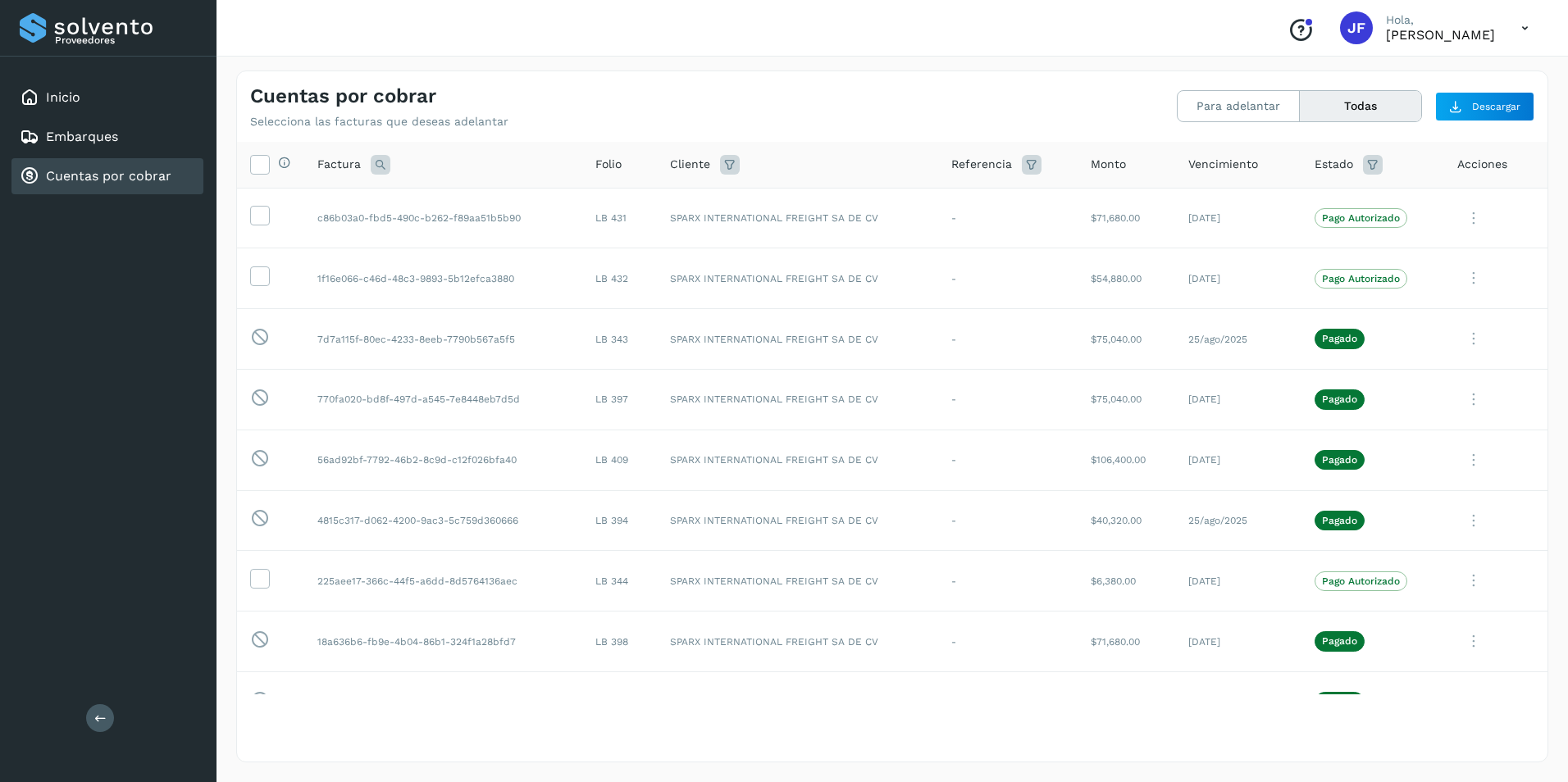
click at [1366, 166] on icon at bounding box center [1372, 165] width 19 height 19
click at [1288, 210] on input "text" at bounding box center [1245, 206] width 177 height 26
click at [1223, 267] on div "Pagado" at bounding box center [1268, 268] width 162 height 18
type input "**********"
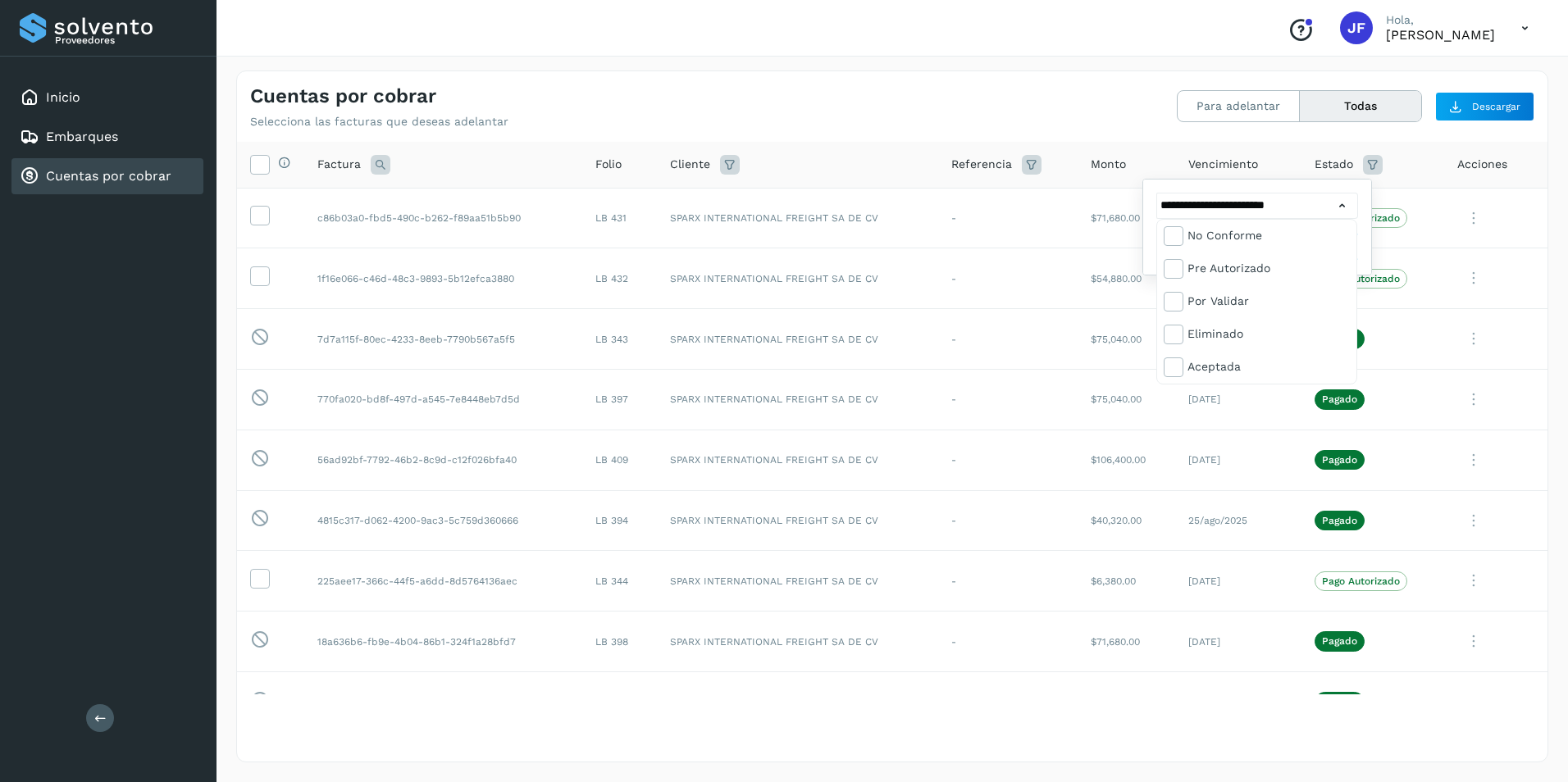
click at [1418, 170] on div at bounding box center [784, 391] width 1568 height 782
click at [1313, 251] on span "Filtrar" at bounding box center [1300, 247] width 30 height 15
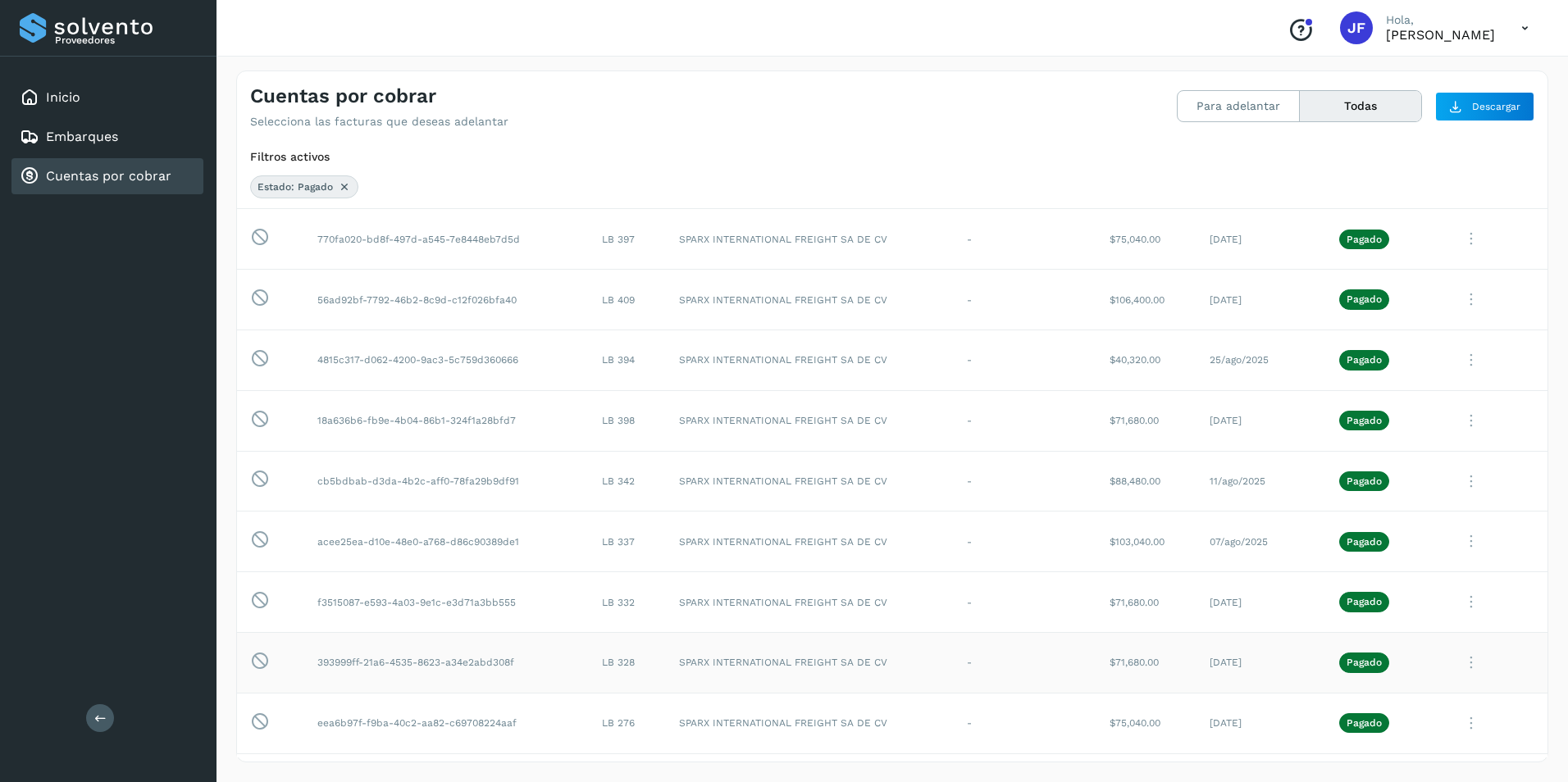
scroll to position [0, 0]
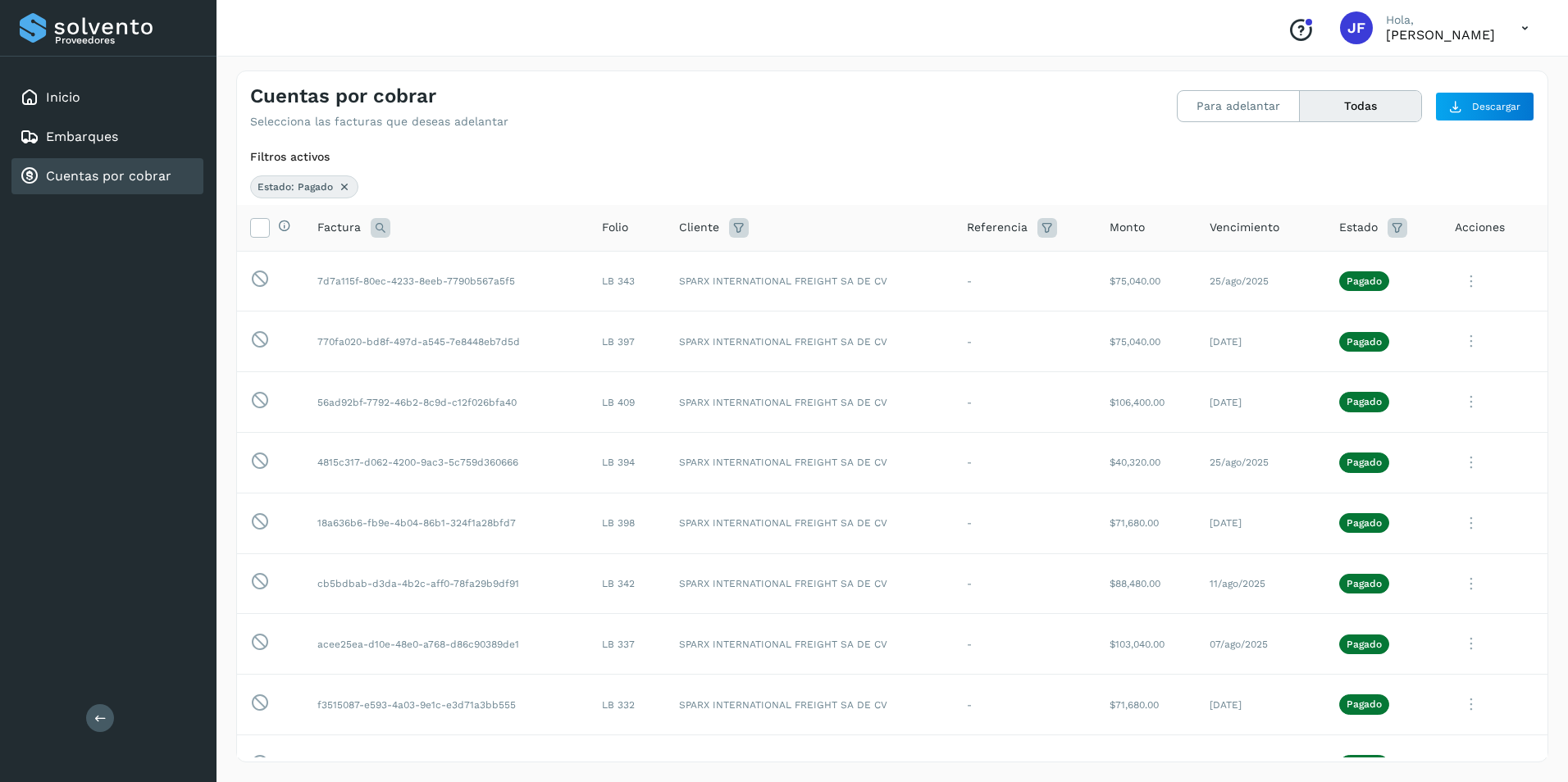
click at [1038, 226] on icon at bounding box center [1047, 228] width 19 height 19
click at [1194, 267] on input "text" at bounding box center [1144, 269] width 202 height 26
click at [380, 232] on icon at bounding box center [381, 228] width 19 height 19
click at [1483, 232] on span "Acciones" at bounding box center [1480, 228] width 50 height 18
click at [1499, 233] on div "Acciones" at bounding box center [1495, 228] width 79 height 18
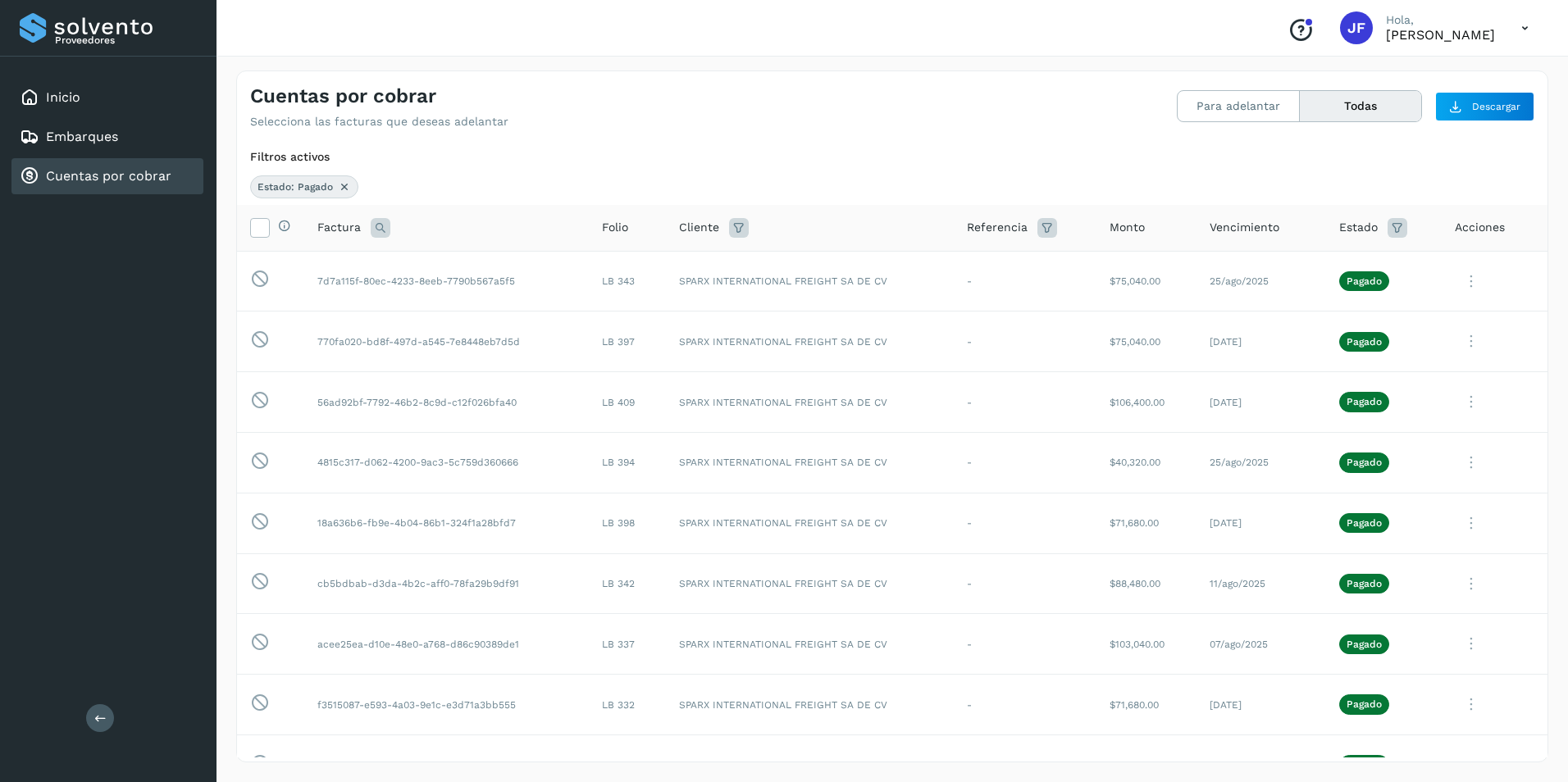
click at [1499, 233] on div "Acciones" at bounding box center [1495, 228] width 79 height 18
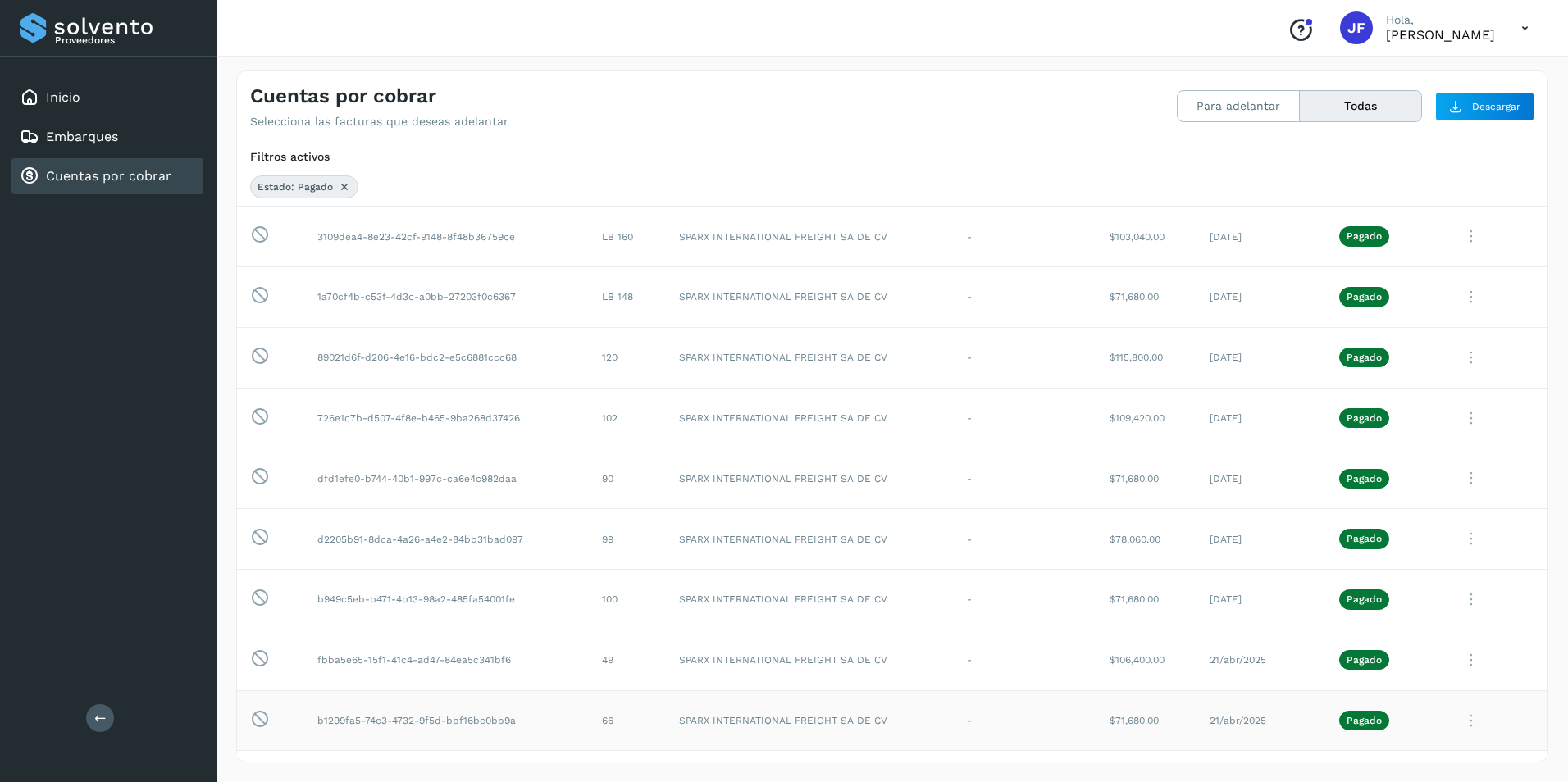
scroll to position [2156, 0]
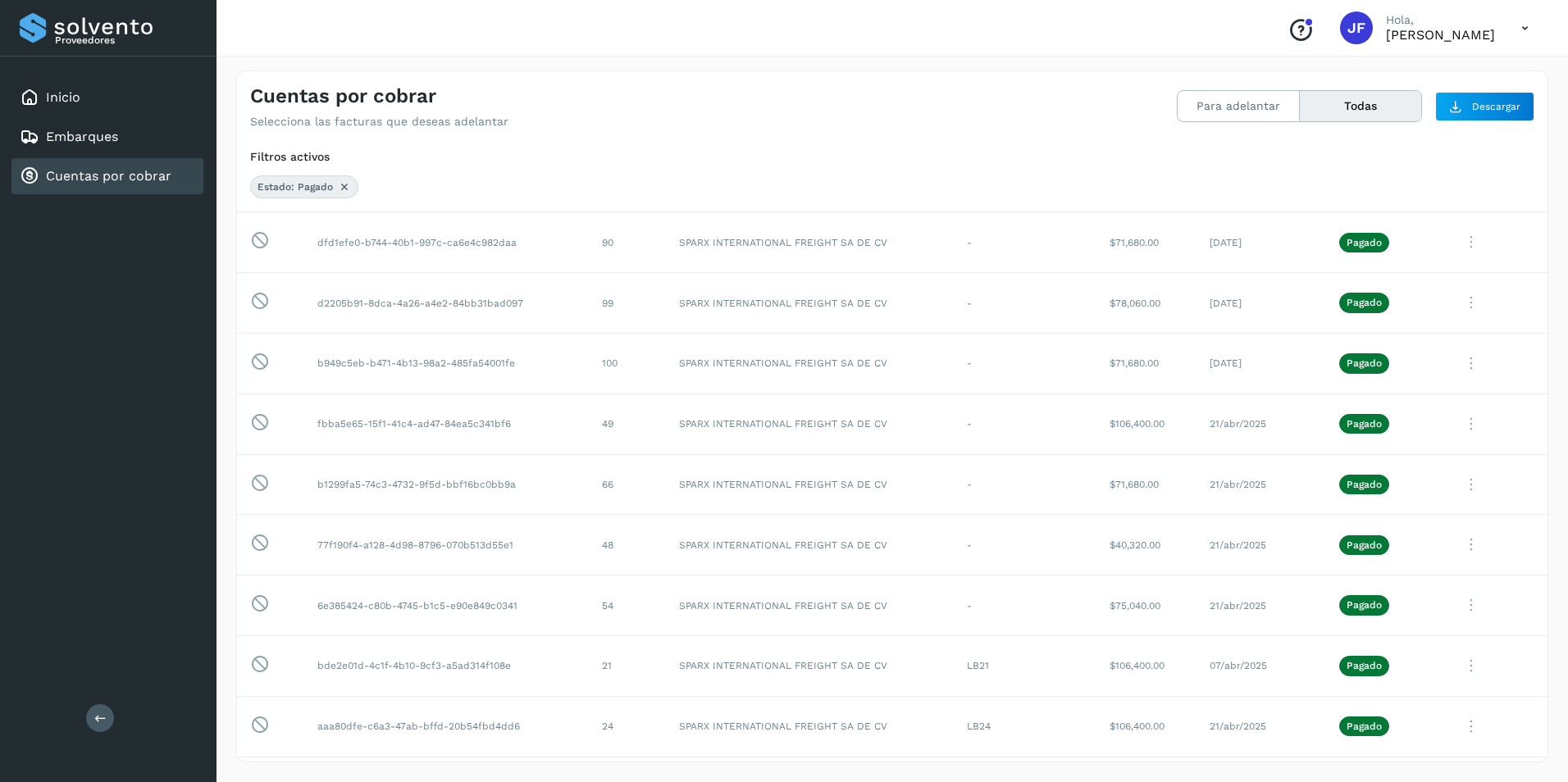
drag, startPoint x: 873, startPoint y: 760, endPoint x: 1238, endPoint y: 766, distance: 365.0
click at [1238, 766] on div "Cuentas por cobrar Selecciona las facturas que deseas adelantar Para adelantar …" at bounding box center [892, 417] width 1351 height 731
drag, startPoint x: 1238, startPoint y: 766, endPoint x: 1431, endPoint y: 758, distance: 193.2
click at [1431, 758] on div "Filtros activos Estado: Pagado Selecciona todas las facturas disponibles para a…" at bounding box center [892, 451] width 1311 height 618
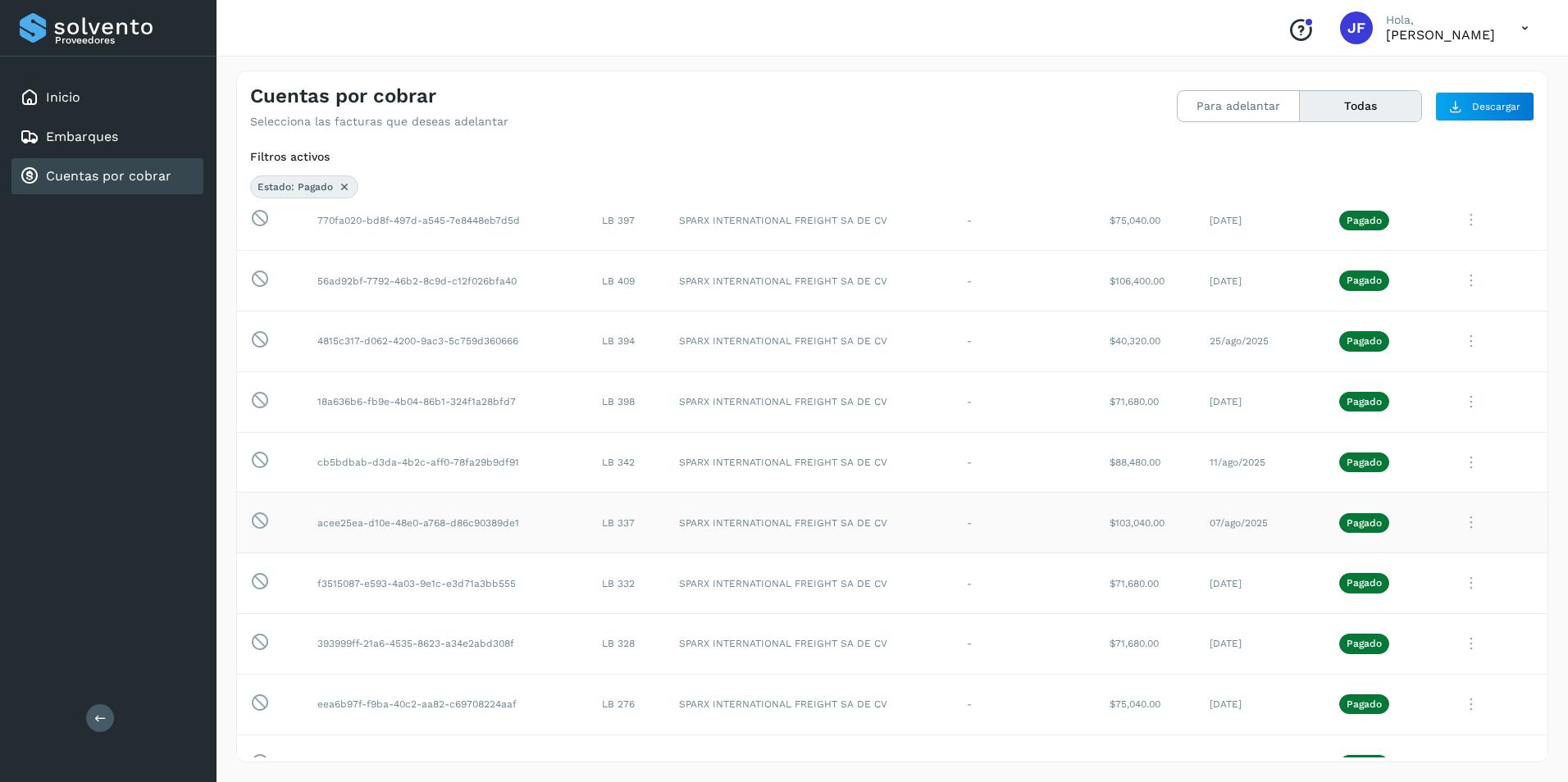
scroll to position [0, 0]
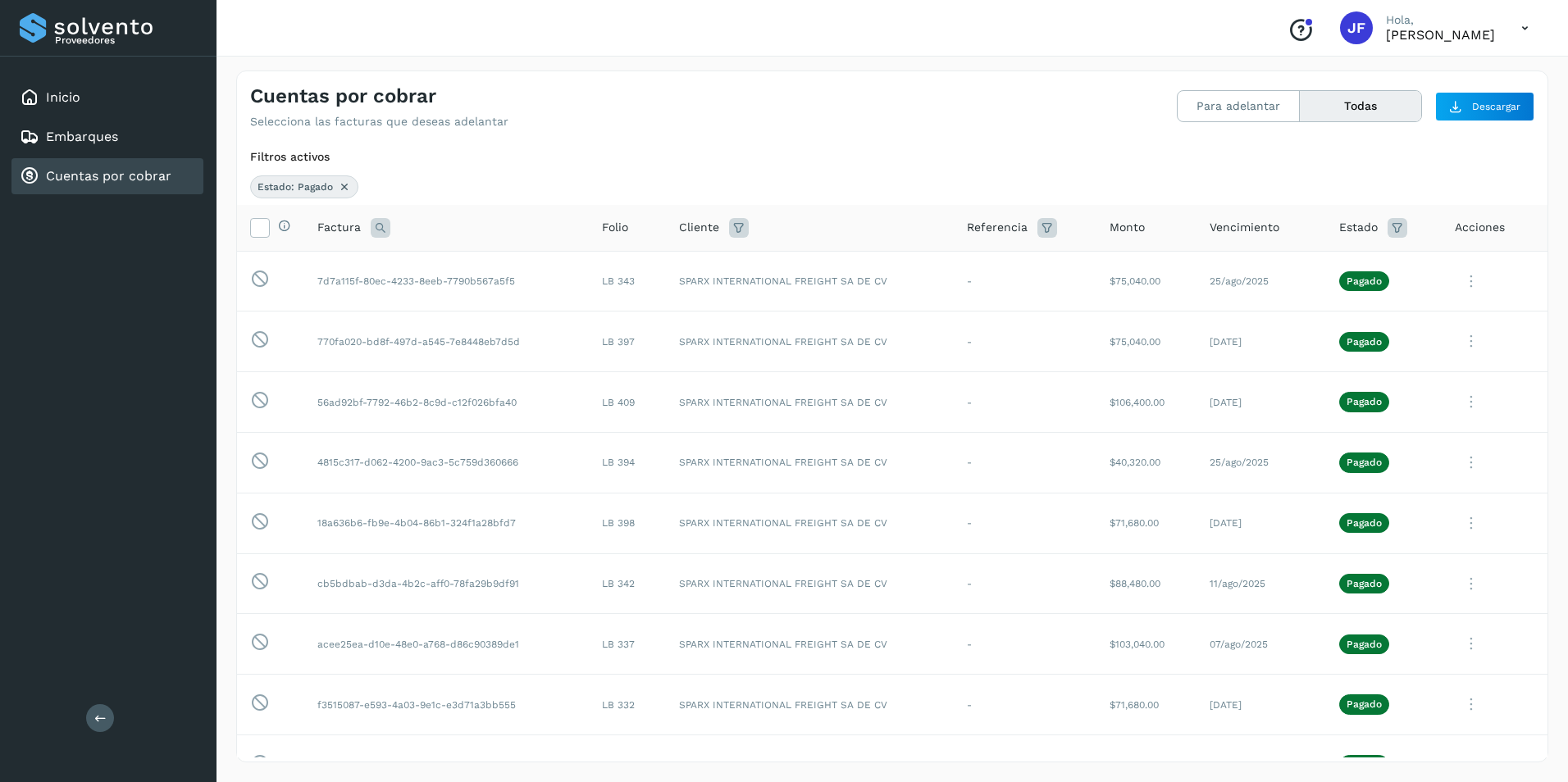
drag, startPoint x: 1297, startPoint y: 212, endPoint x: 1158, endPoint y: 218, distance: 139.1
click at [1158, 218] on tr "Selecciona todas las facturas disponibles para adelanto Factura Folio Cliente R…" at bounding box center [892, 228] width 1311 height 47
drag, startPoint x: 1168, startPoint y: 198, endPoint x: 862, endPoint y: 210, distance: 306.2
click at [862, 210] on div "Filtros activos Estado: Pagado Selecciona todas las facturas disponibles para a…" at bounding box center [892, 451] width 1311 height 618
click at [1455, 279] on icon at bounding box center [1471, 282] width 33 height 33
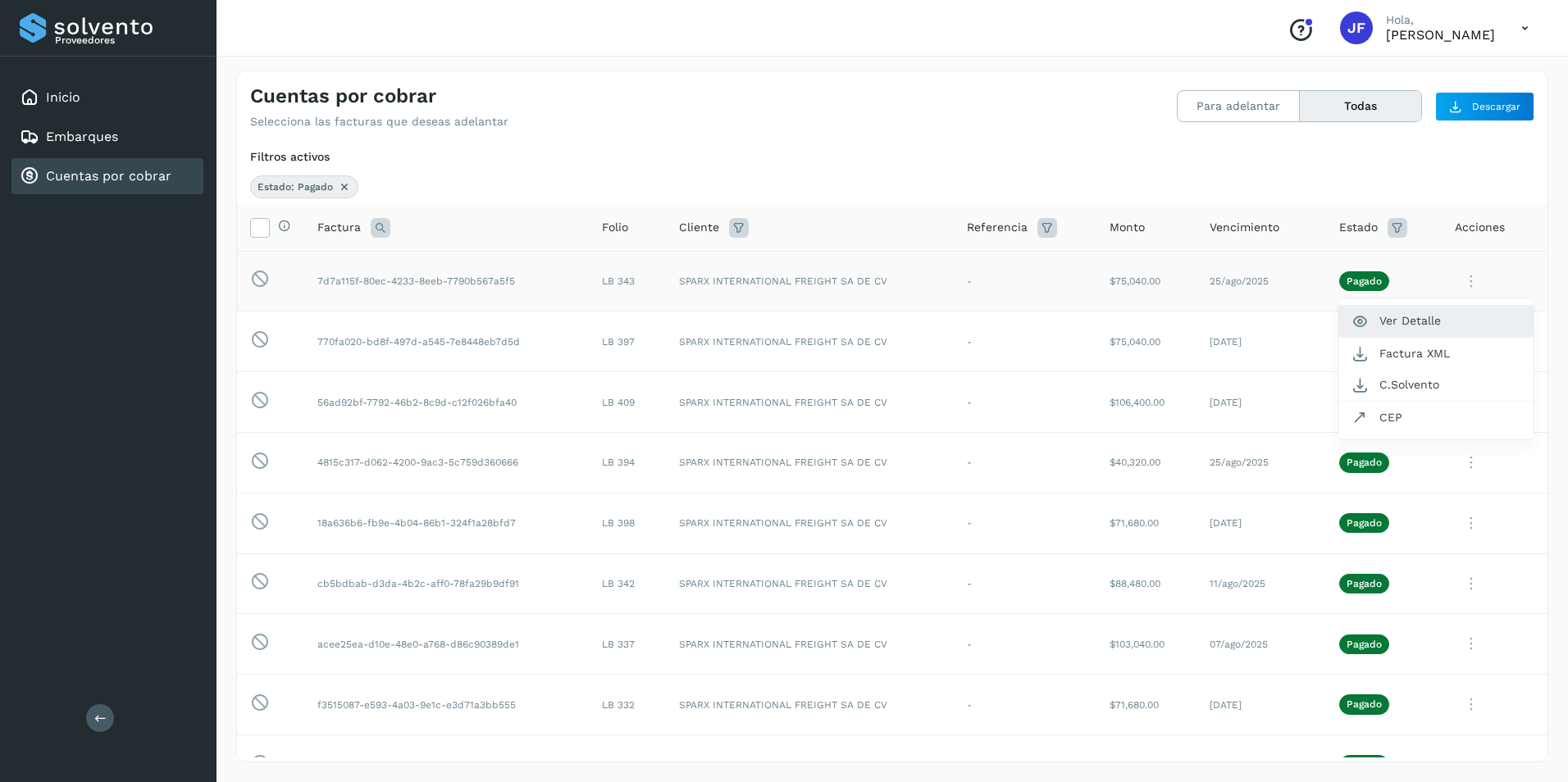
click at [1384, 322] on button "Ver Detalle" at bounding box center [1436, 321] width 196 height 32
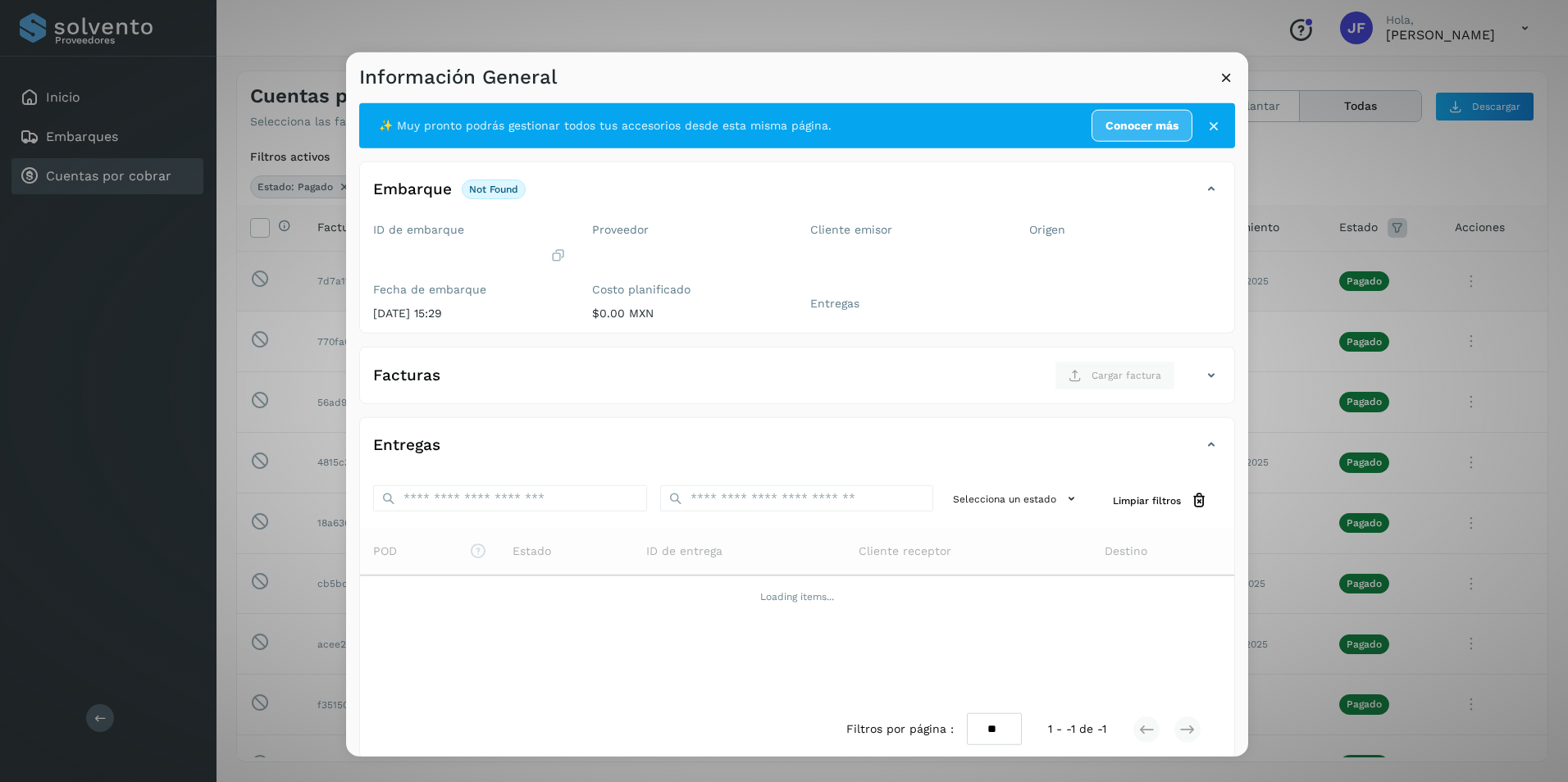
click at [1188, 377] on div "Facturas Cargar factura" at bounding box center [780, 376] width 841 height 30
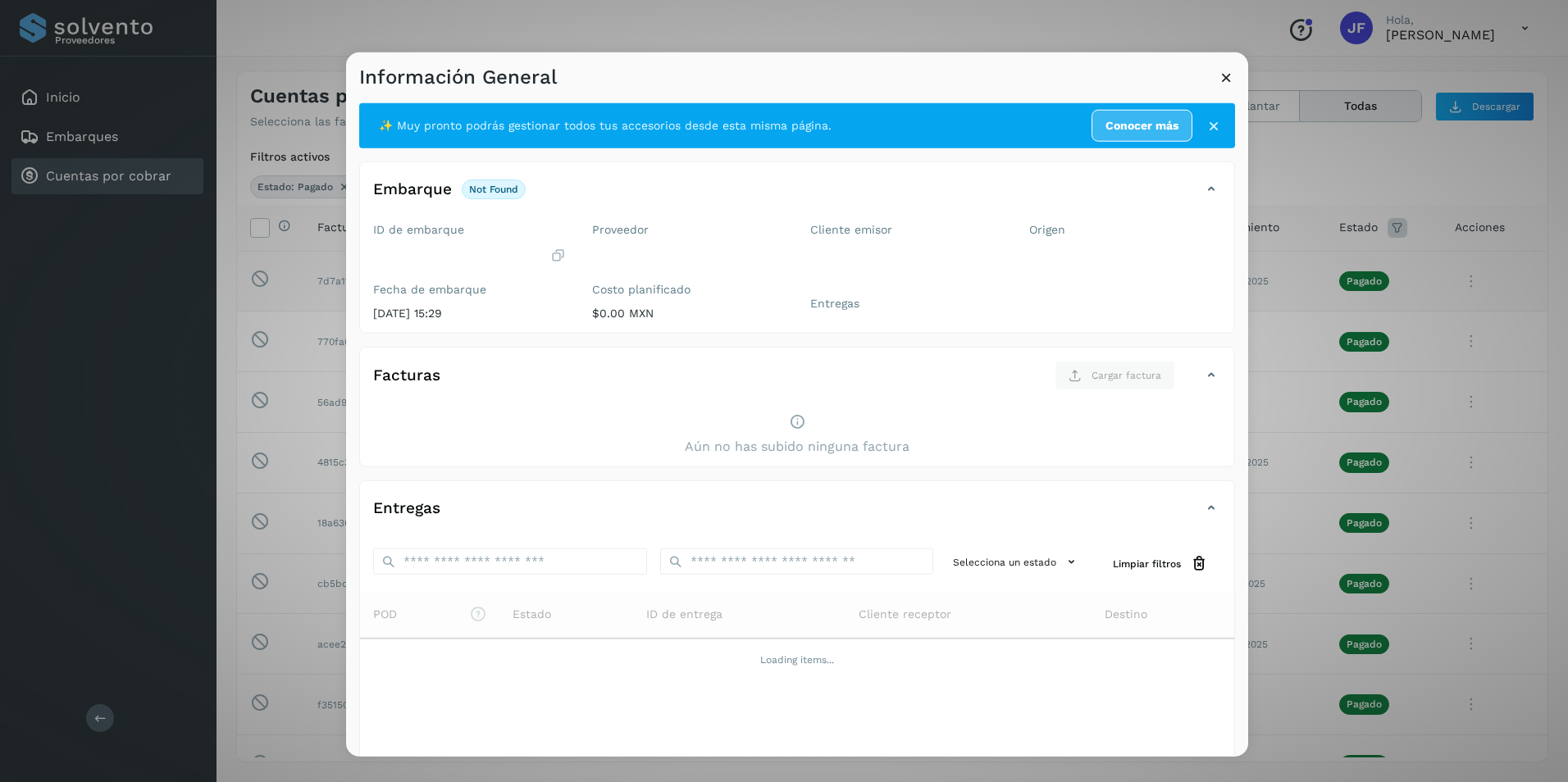
click at [1229, 77] on icon at bounding box center [1226, 77] width 18 height 18
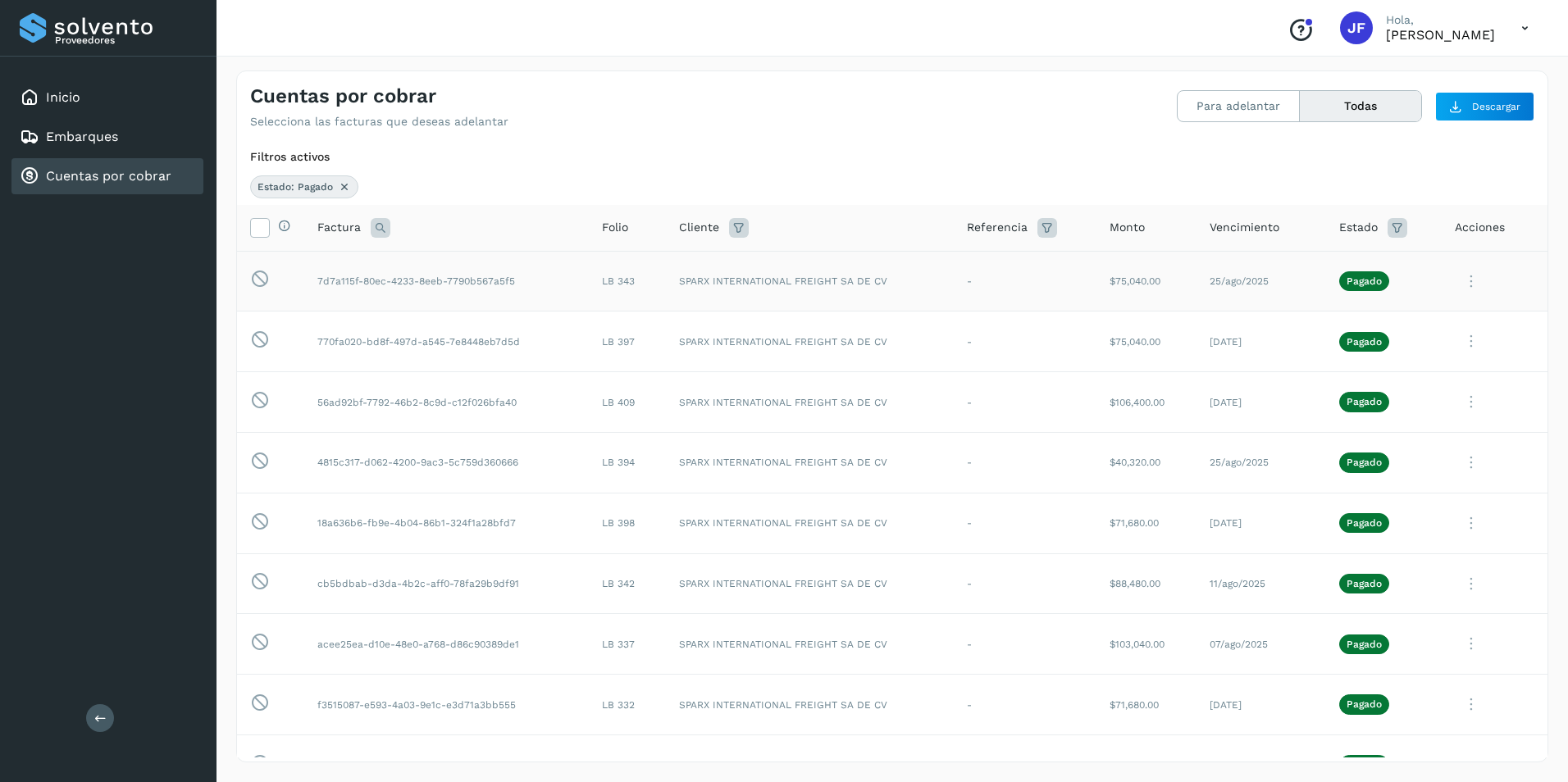
click at [131, 184] on div "Cuentas por cobrar" at bounding box center [95, 176] width 152 height 19
click at [345, 192] on icon at bounding box center [344, 187] width 13 height 13
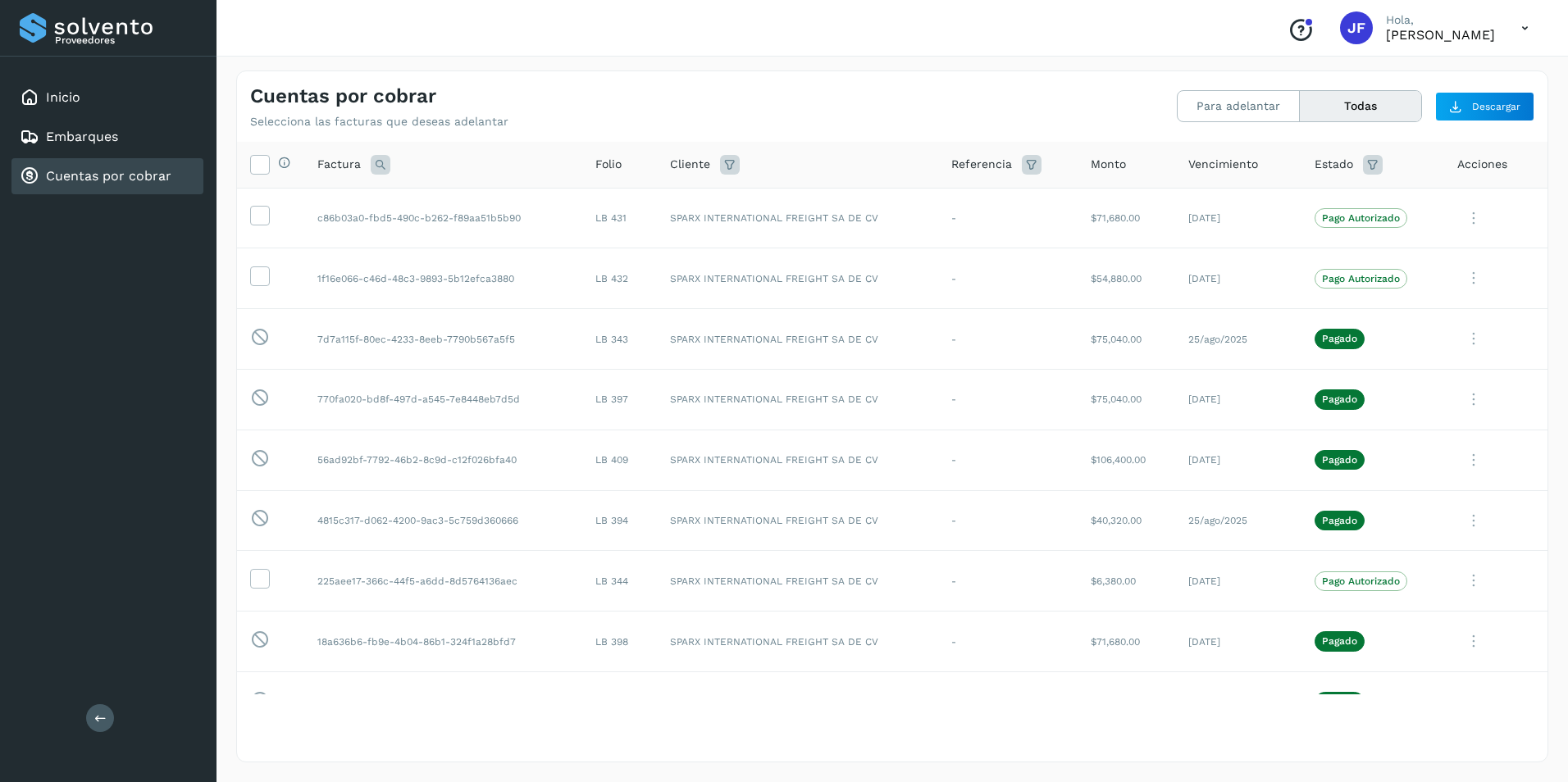
click at [1336, 118] on button "Todas" at bounding box center [1361, 106] width 122 height 30
click at [1526, 29] on icon at bounding box center [1525, 28] width 33 height 33
click at [1490, 149] on div at bounding box center [784, 391] width 1568 height 782
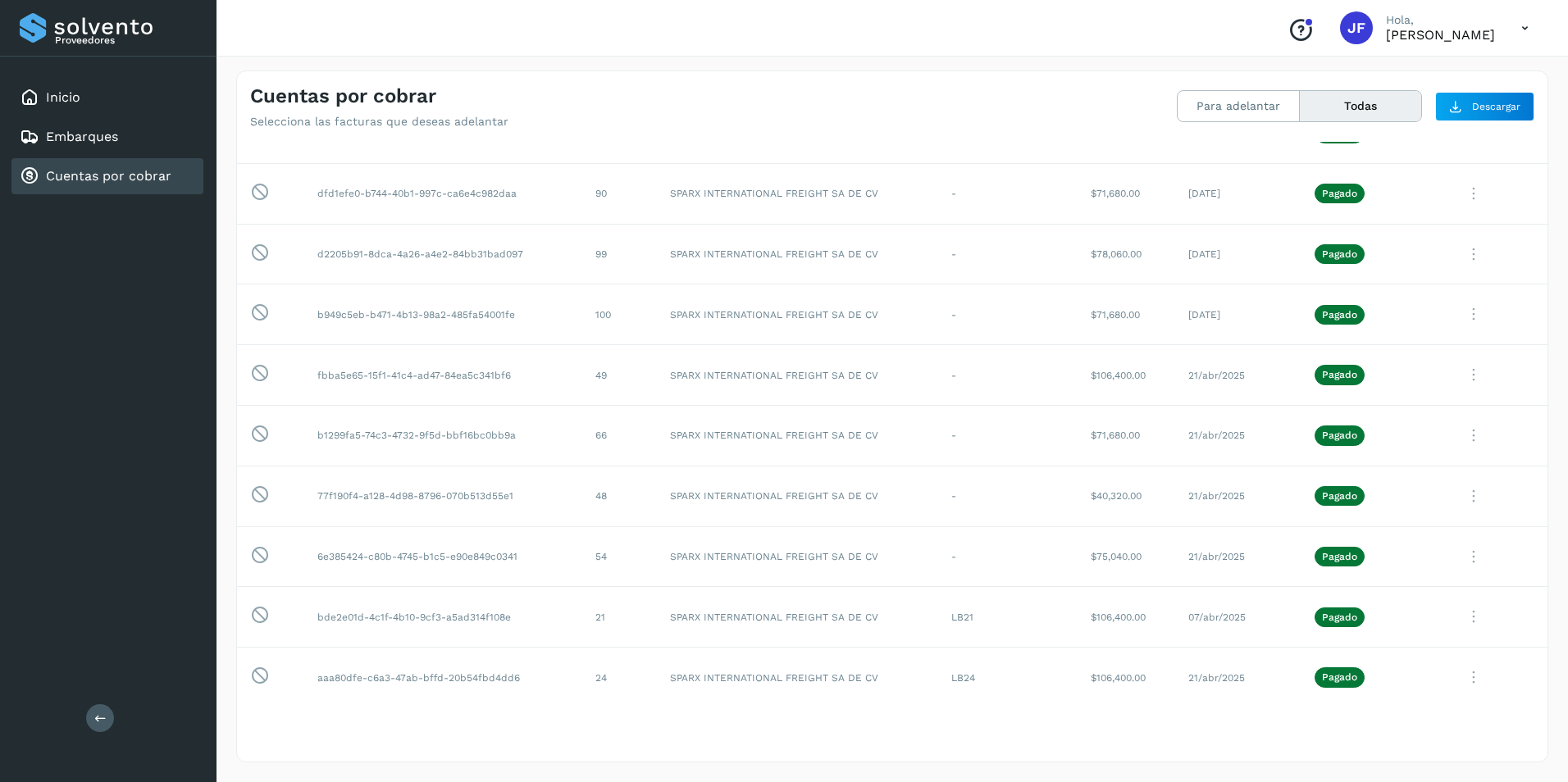
scroll to position [2337, 0]
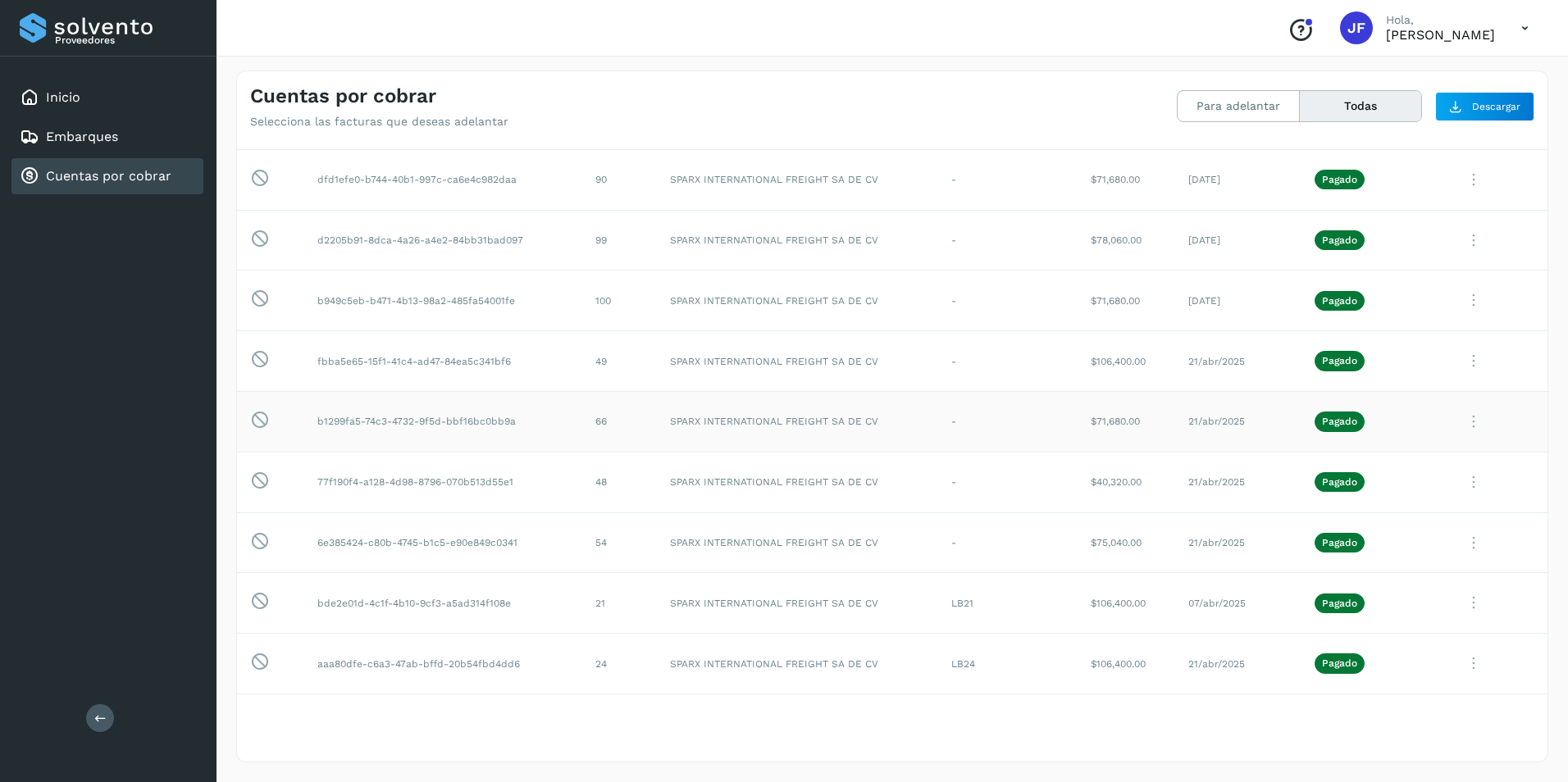
click at [1098, 419] on td "$71,680.00" at bounding box center [1126, 422] width 98 height 61
drag, startPoint x: 1077, startPoint y: 424, endPoint x: 1146, endPoint y: 420, distance: 69.1
click at [1146, 420] on td "$71,680.00" at bounding box center [1126, 422] width 98 height 61
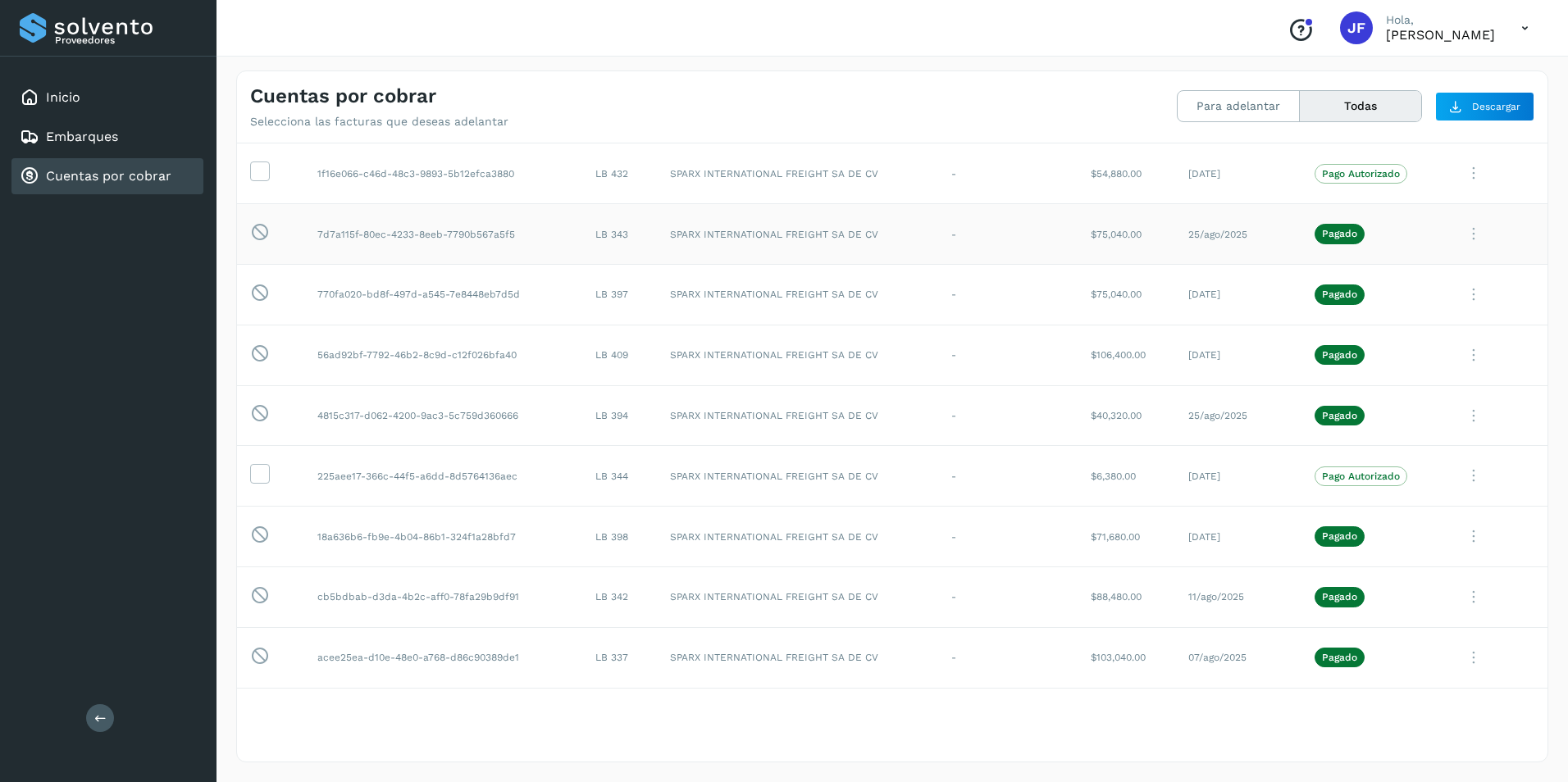
scroll to position [0, 0]
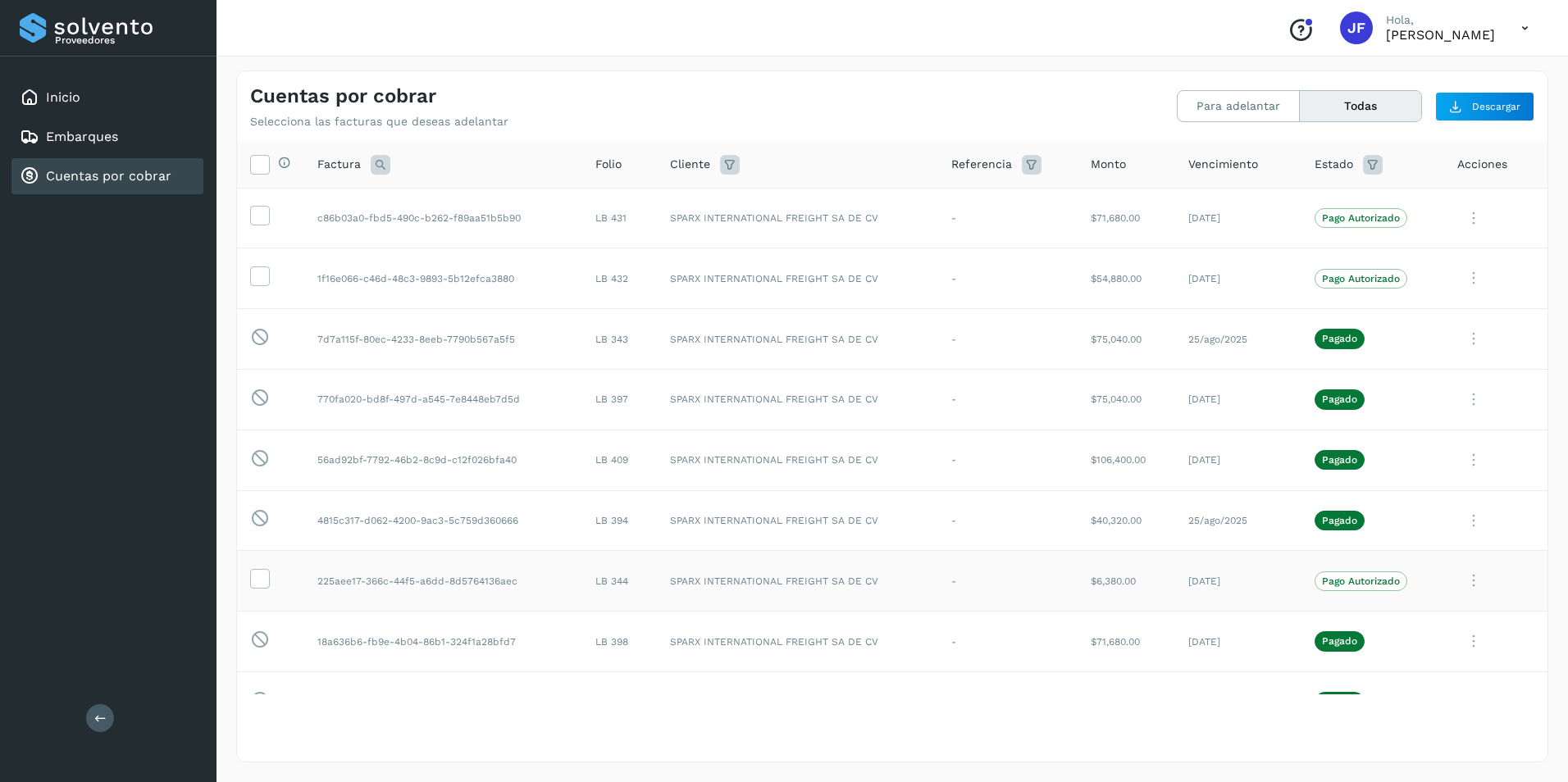
click at [1467, 585] on icon at bounding box center [1473, 580] width 33 height 33
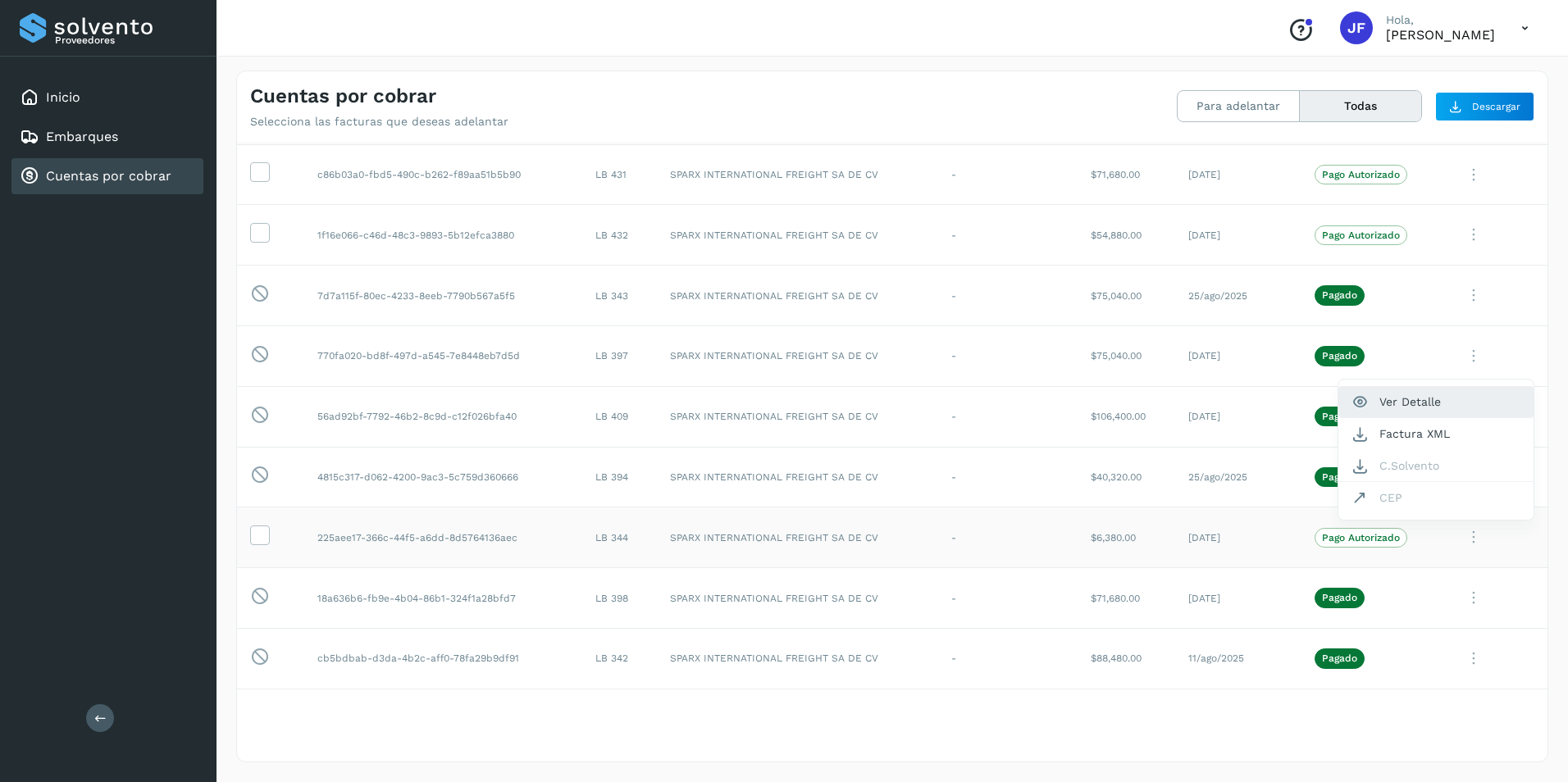
click at [1378, 408] on button "Ver Detalle" at bounding box center [1436, 402] width 196 height 32
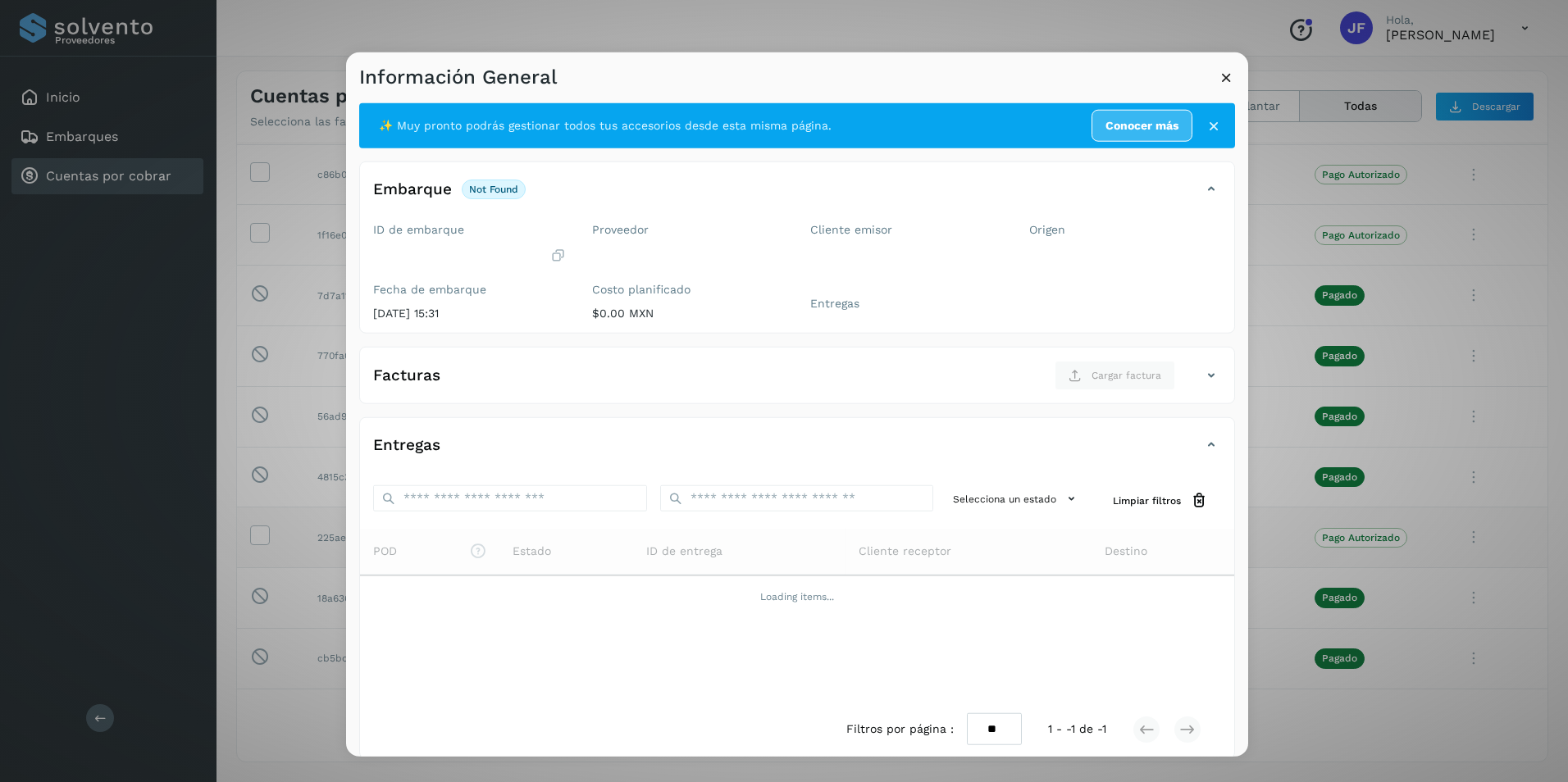
click at [1205, 129] on icon at bounding box center [1213, 125] width 17 height 17
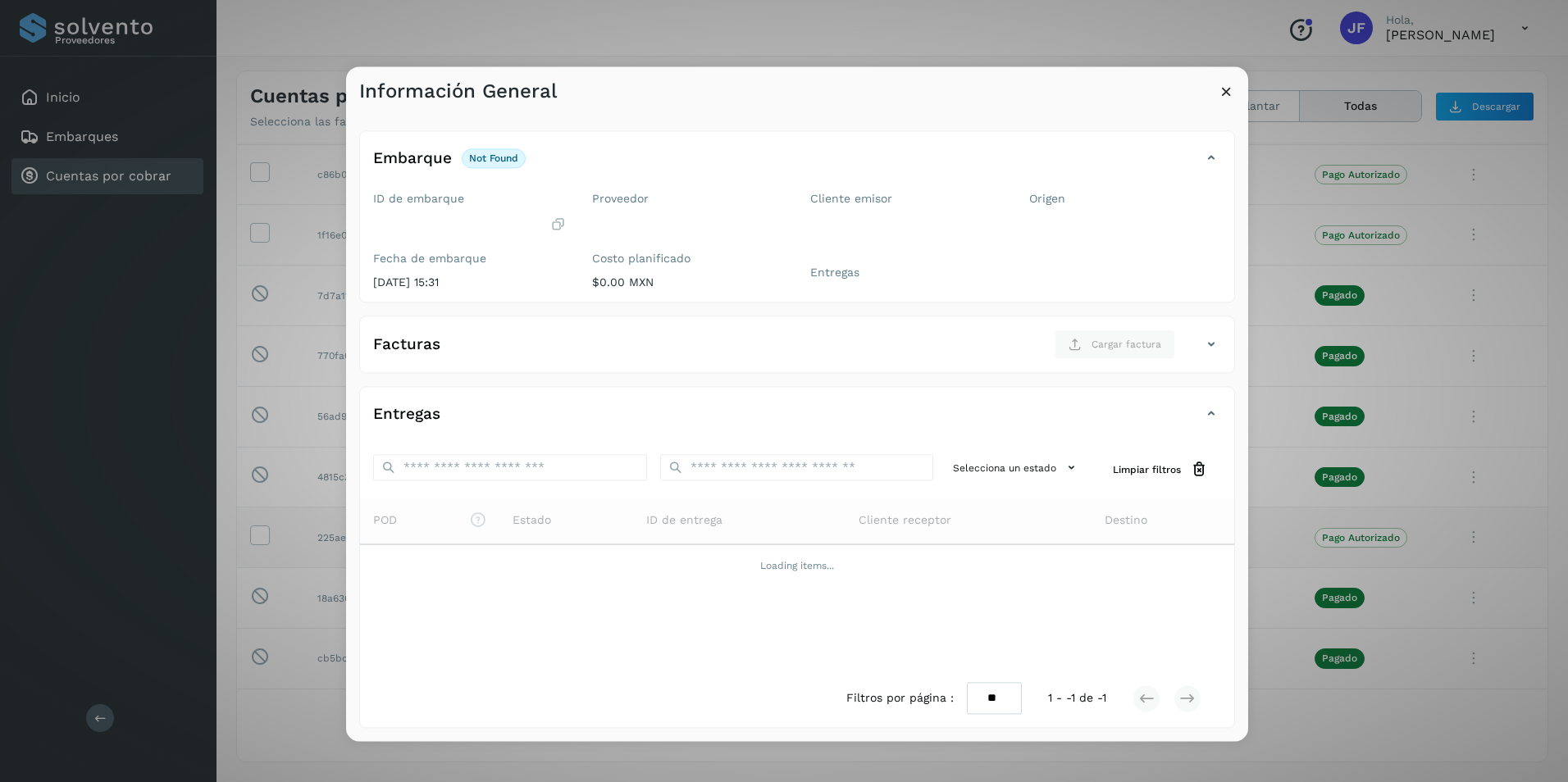
click at [1223, 93] on icon at bounding box center [1226, 92] width 18 height 18
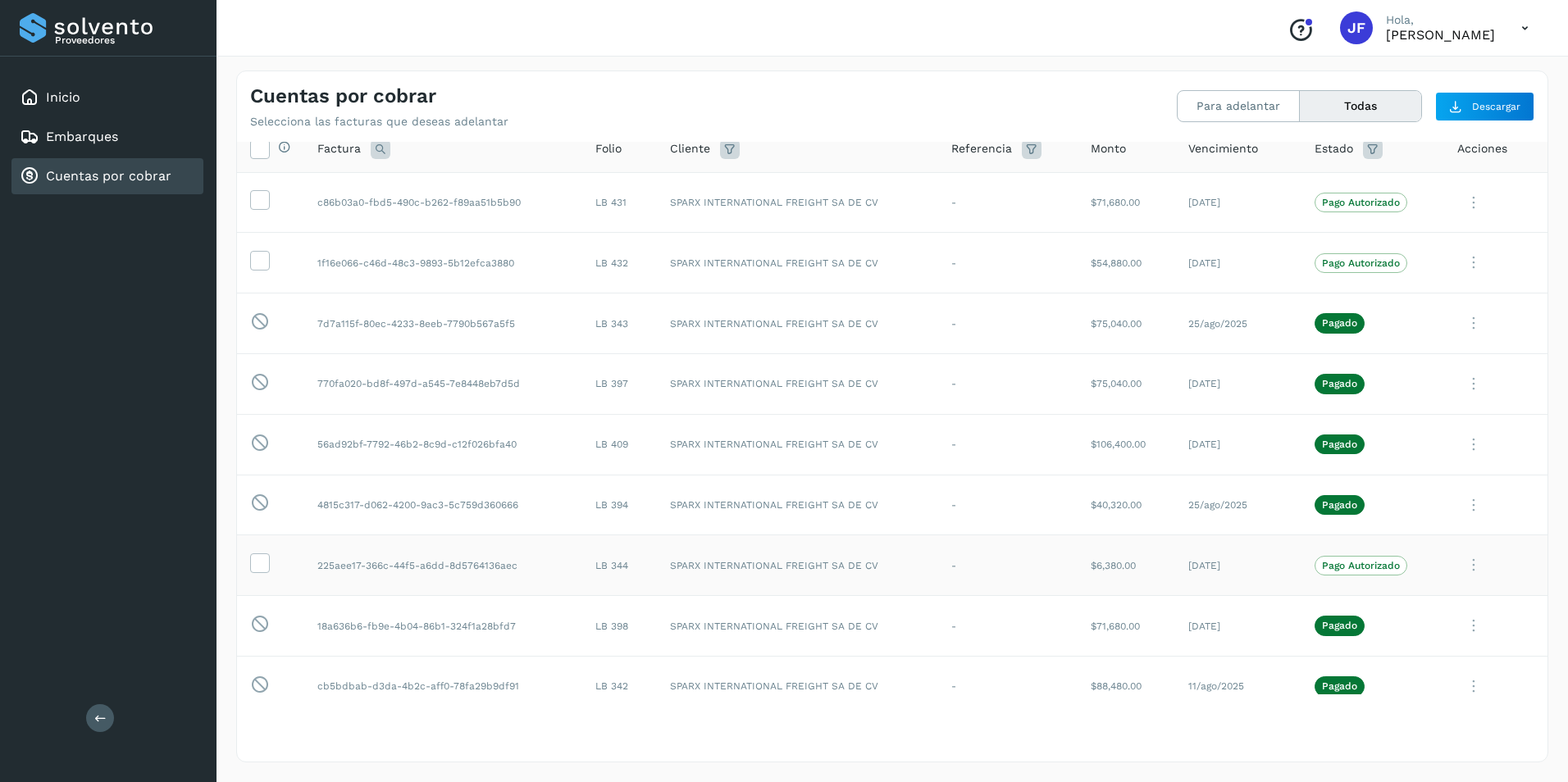
scroll to position [0, 0]
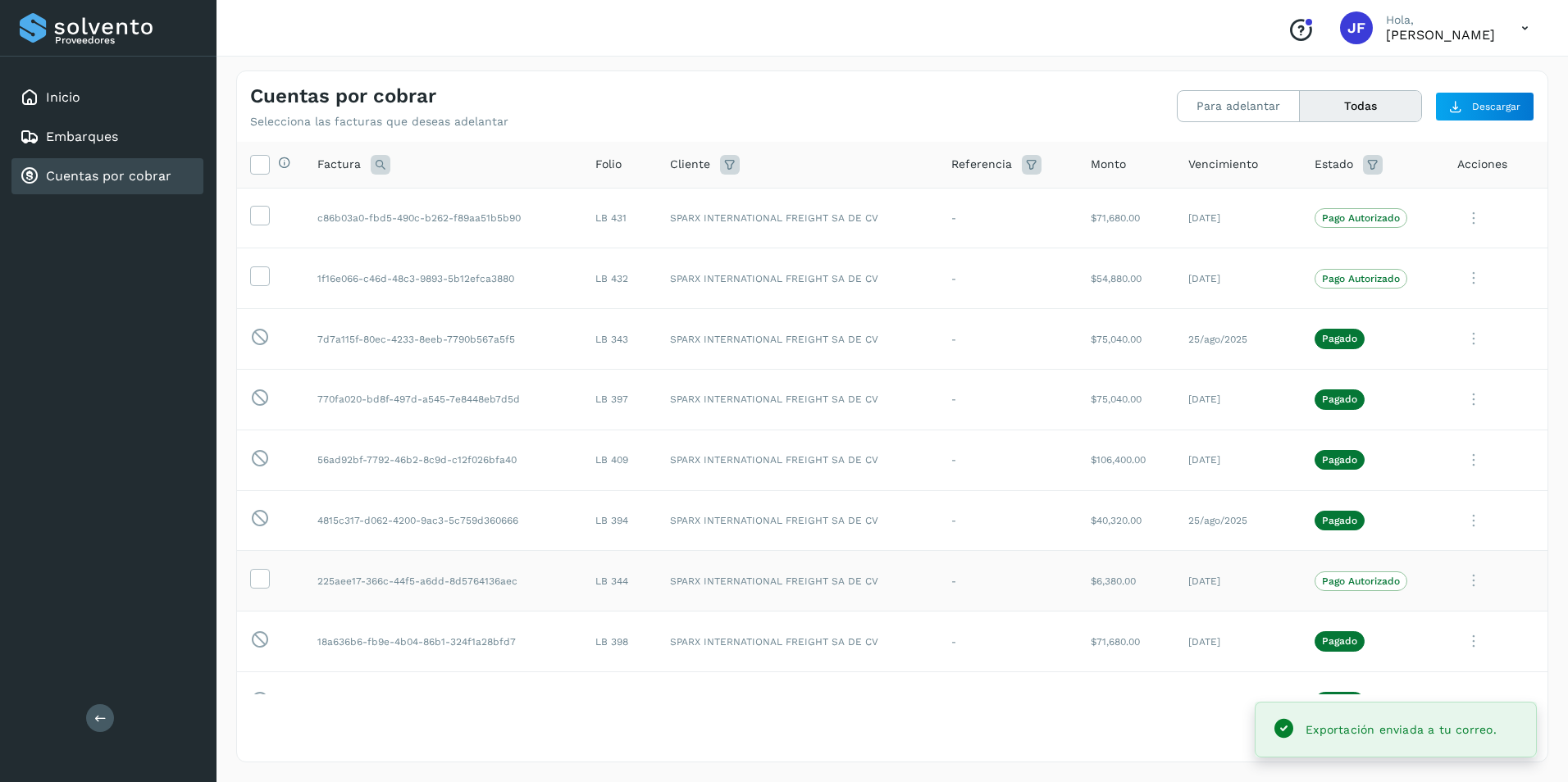
click at [1527, 25] on icon at bounding box center [1525, 28] width 33 height 33
click at [1411, 71] on div "Cerrar sesión" at bounding box center [1444, 73] width 196 height 31
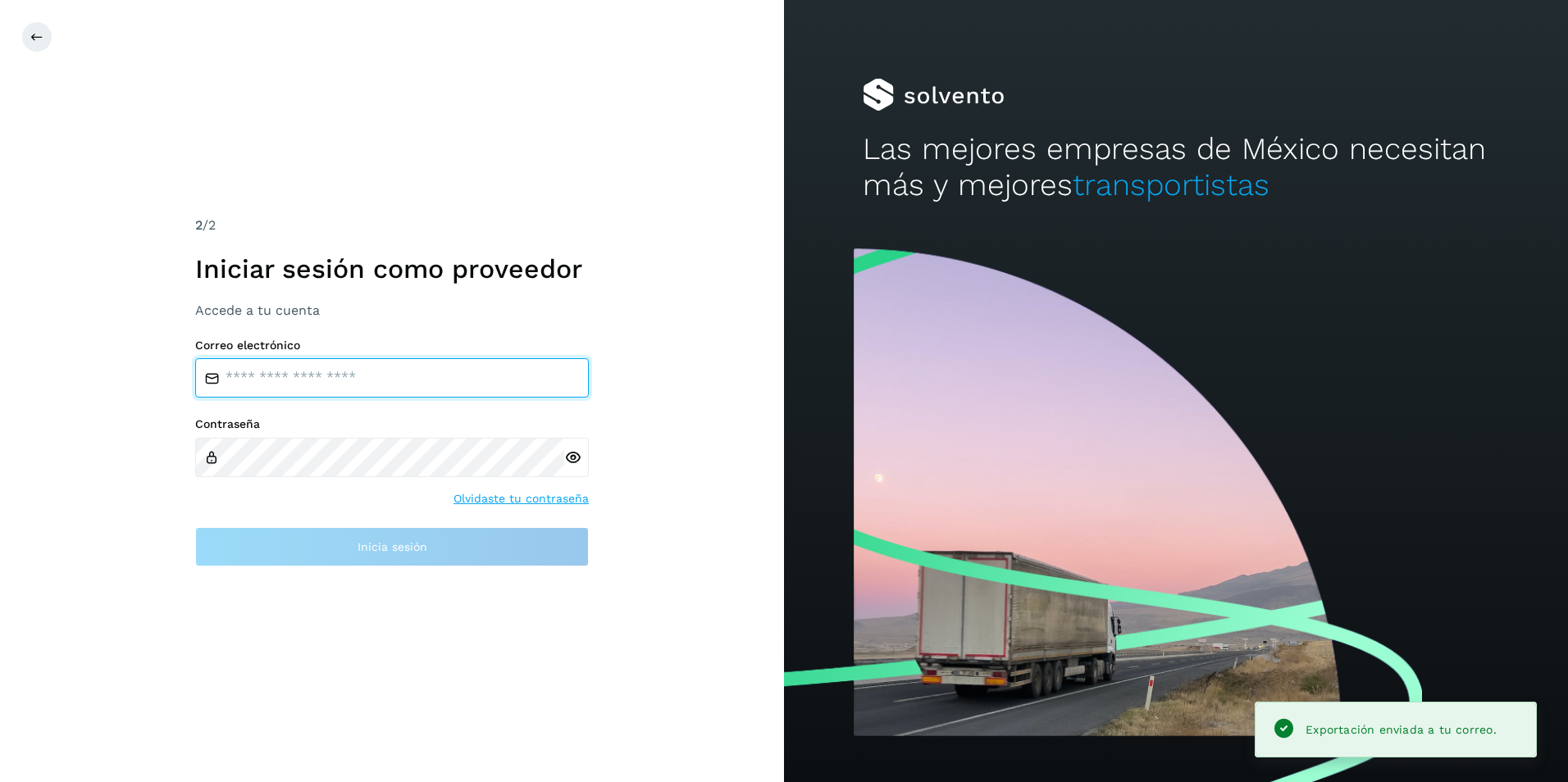
type input "**********"
